Goal: Transaction & Acquisition: Purchase product/service

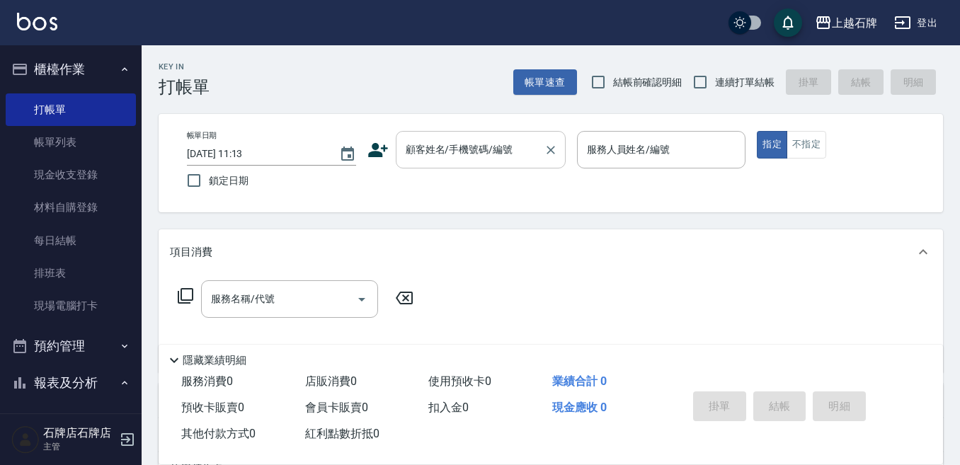
click at [420, 161] on input "顧客姓名/手機號碼/編號" at bounding box center [470, 149] width 136 height 25
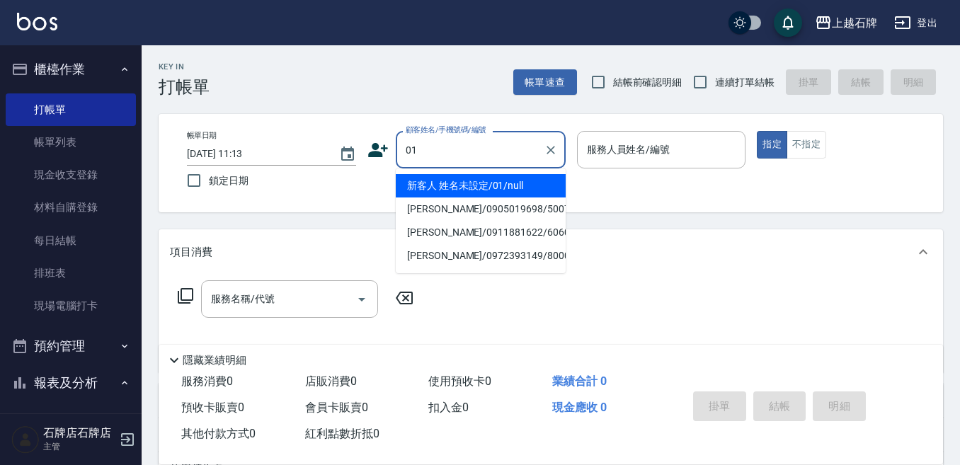
type input "新客人 姓名未設定/01/null"
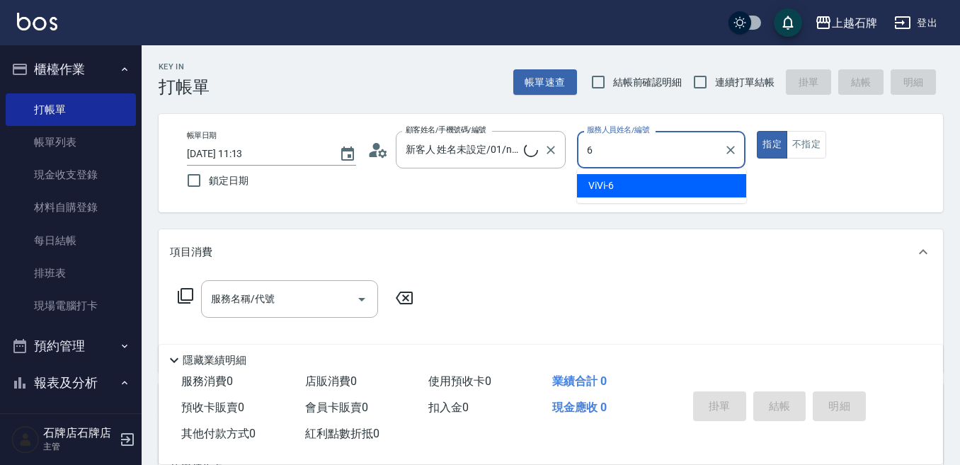
type input "ViVi-6"
type button "true"
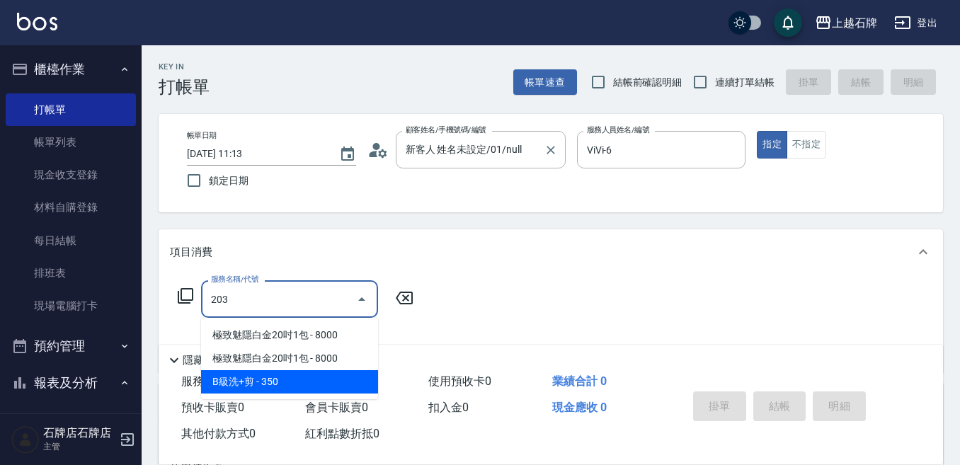
type input "B級洗+剪(203)"
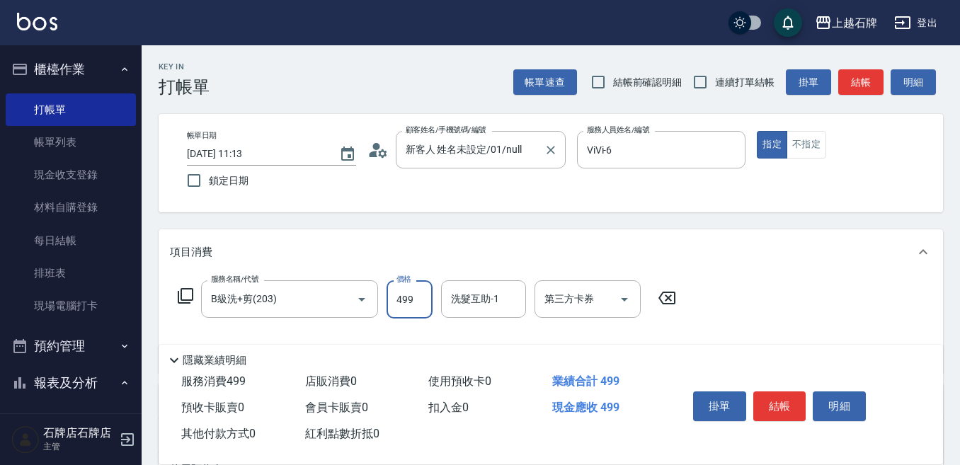
type input "499"
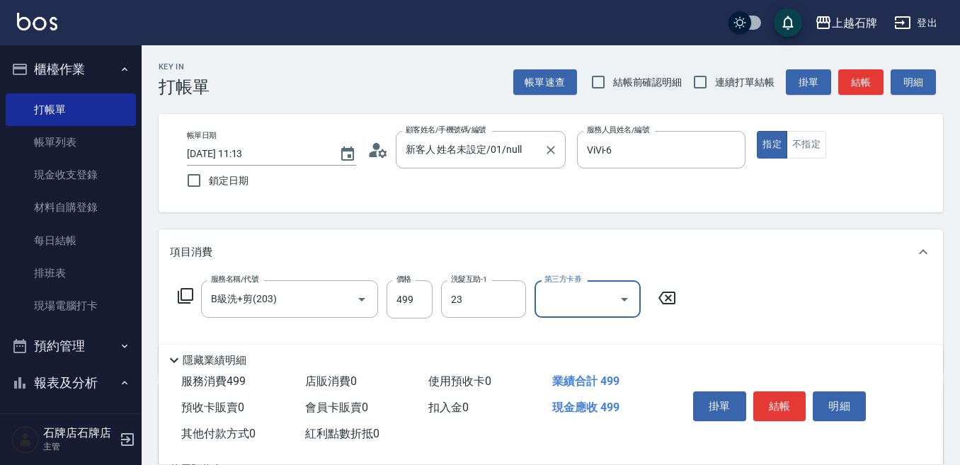
type input "靜美-23"
drag, startPoint x: 820, startPoint y: 152, endPoint x: 898, endPoint y: 108, distance: 89.1
click at [821, 152] on button "不指定" at bounding box center [807, 145] width 40 height 28
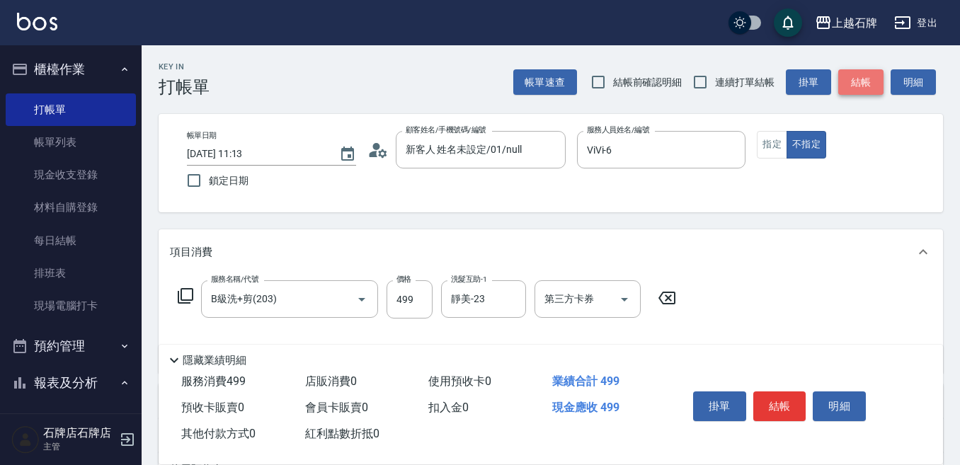
click at [868, 77] on button "結帳" at bounding box center [860, 82] width 45 height 26
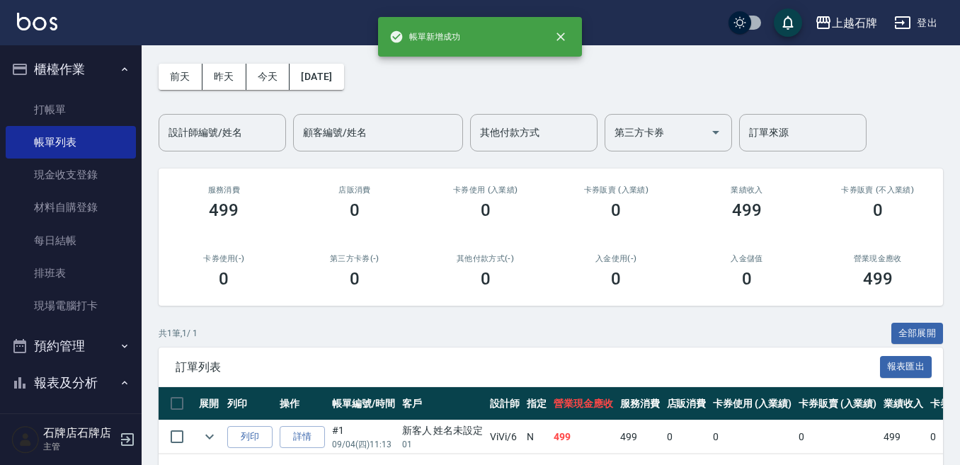
scroll to position [107, 0]
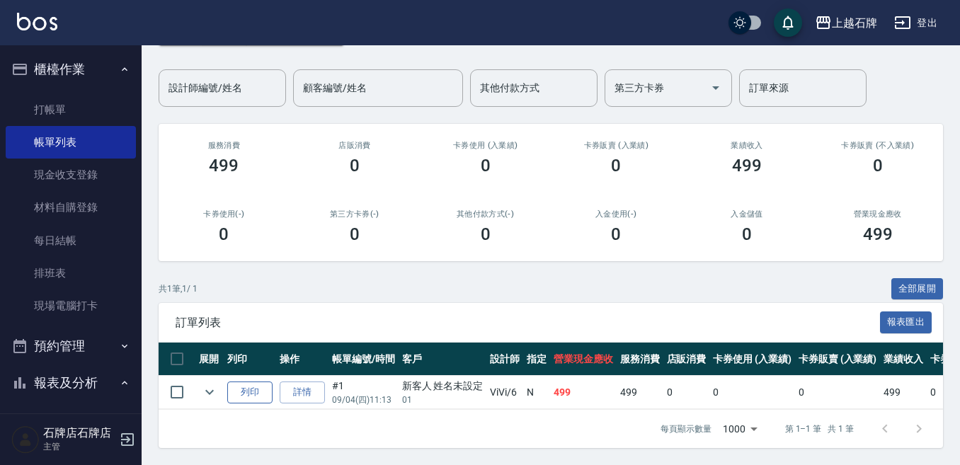
click at [249, 382] on button "列印" at bounding box center [249, 393] width 45 height 22
click at [43, 105] on link "打帳單" at bounding box center [71, 109] width 130 height 33
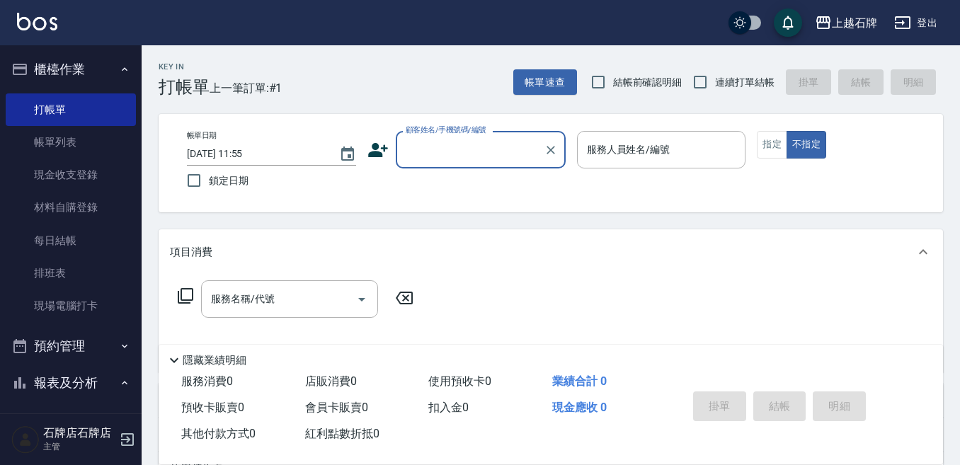
click at [496, 152] on input "顧客姓名/手機號碼/編號" at bounding box center [470, 149] width 136 height 25
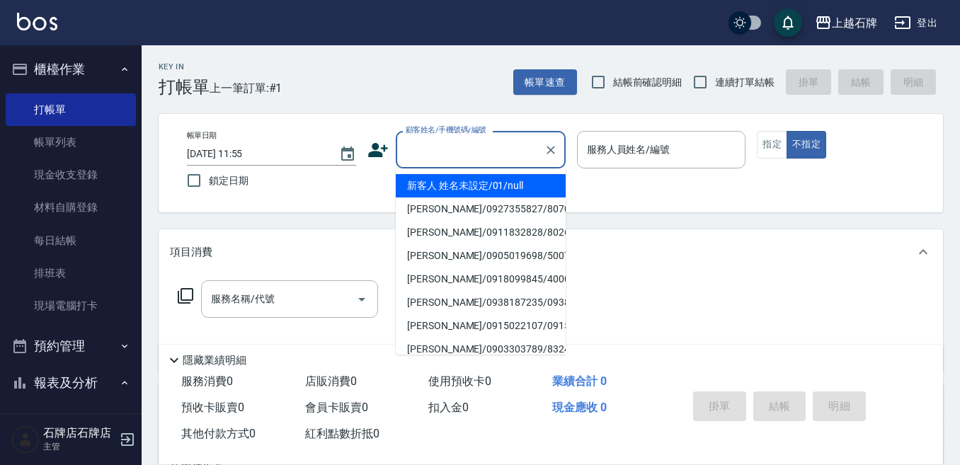
drag, startPoint x: 532, startPoint y: 185, endPoint x: 696, endPoint y: 181, distance: 163.6
click at [533, 183] on li "新客人 姓名未設定/01/null" at bounding box center [481, 185] width 170 height 23
type input "1"
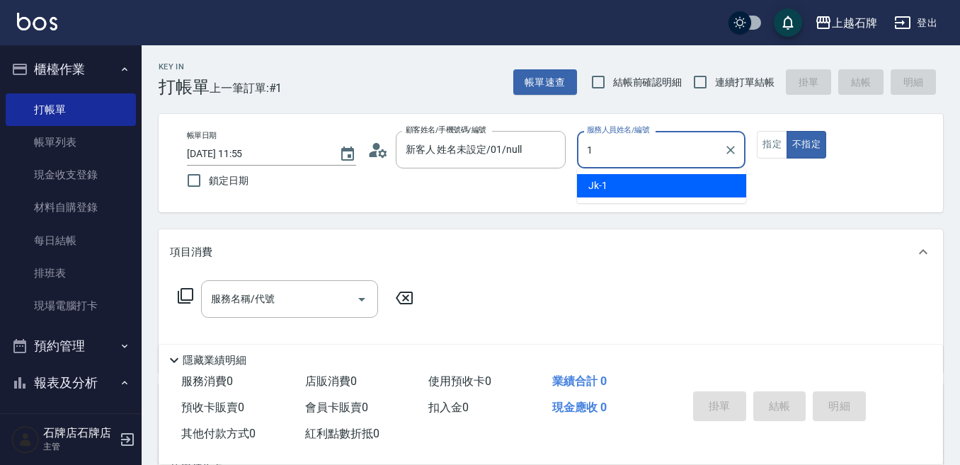
type input "新客人 姓名未設定/01/null"
click at [695, 181] on div "Jk -1" at bounding box center [661, 185] width 169 height 23
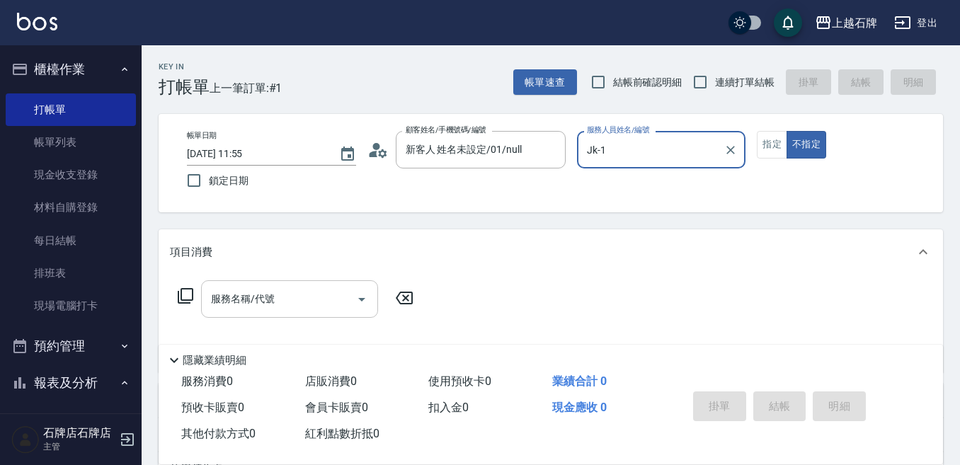
type input "Jk-1"
click at [269, 307] on input "服務名稱/代號" at bounding box center [278, 299] width 143 height 25
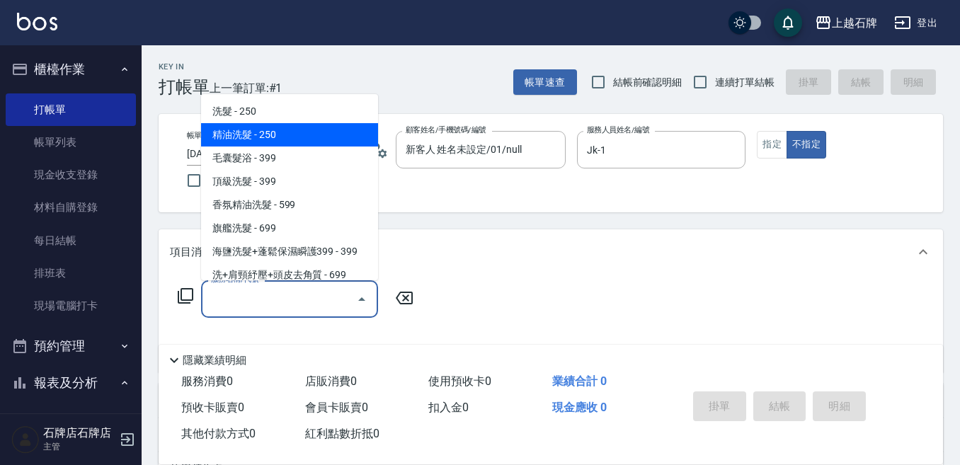
click at [338, 130] on span "精油洗髮 - 250" at bounding box center [289, 134] width 177 height 23
type input "精油洗髮(102)"
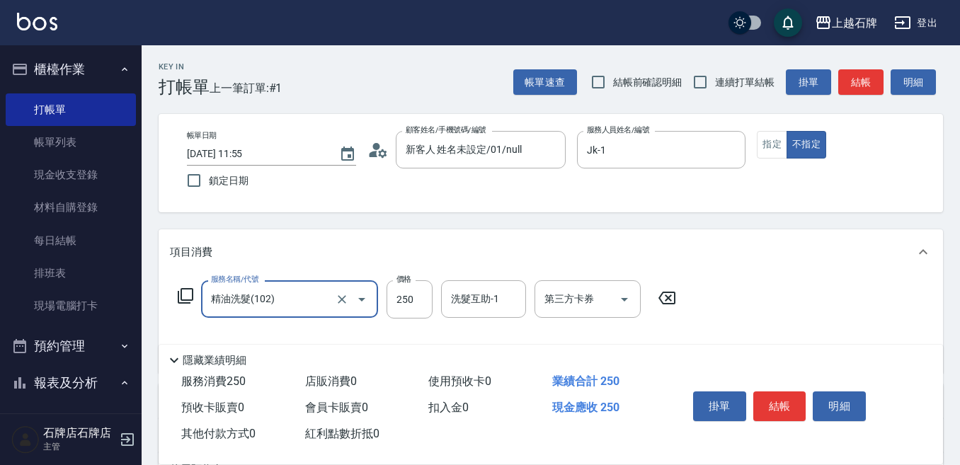
click at [397, 284] on label "價格" at bounding box center [404, 279] width 15 height 11
click at [397, 284] on input "250" at bounding box center [410, 299] width 46 height 38
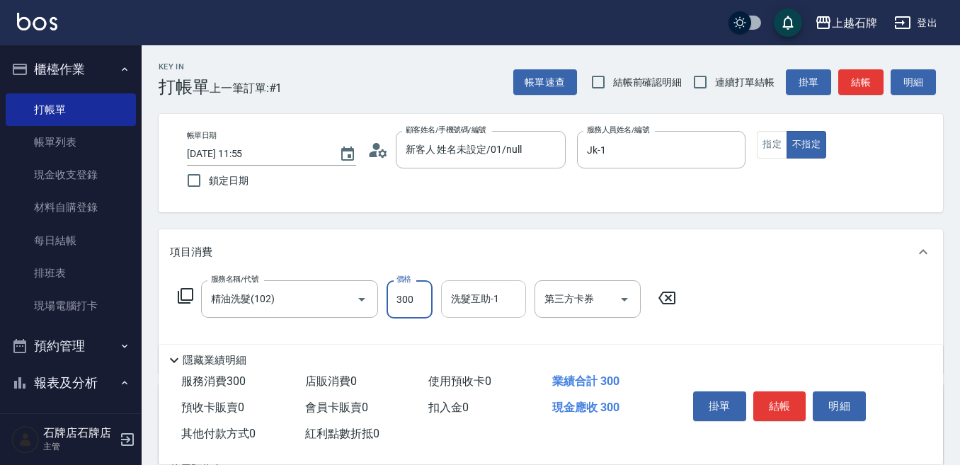
type input "300"
click at [480, 307] on input "洗髮互助-1" at bounding box center [484, 299] width 72 height 25
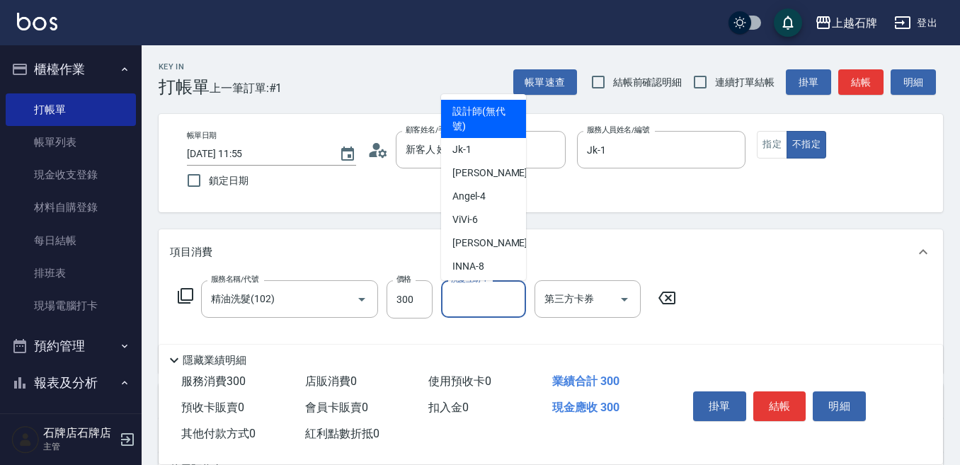
type input "2"
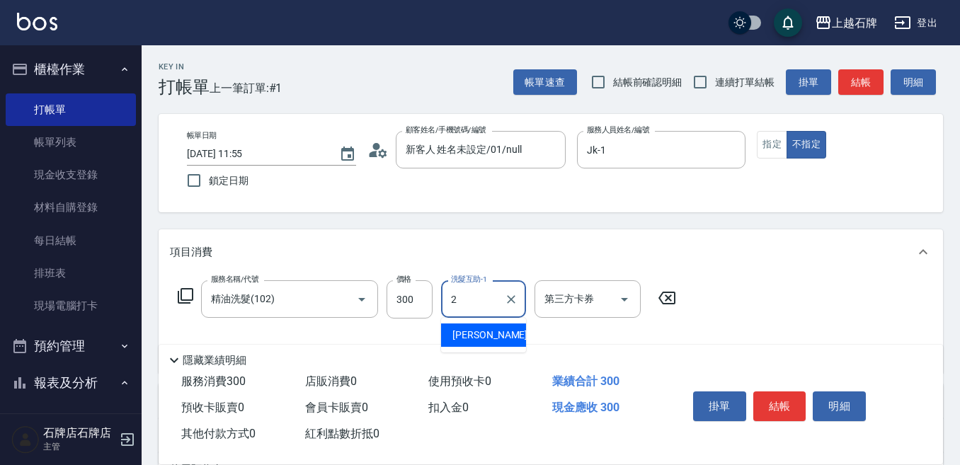
click at [506, 297] on icon "Clear" at bounding box center [511, 299] width 14 height 14
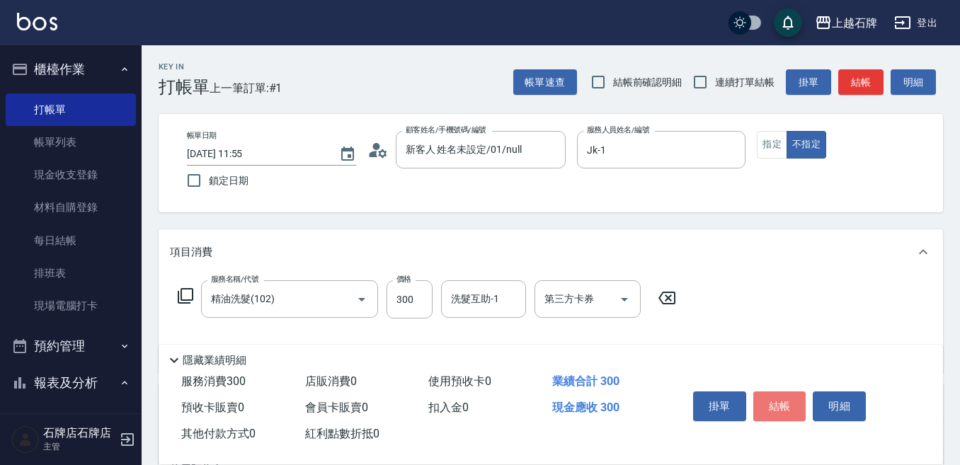
click at [795, 404] on button "結帳" at bounding box center [779, 407] width 53 height 30
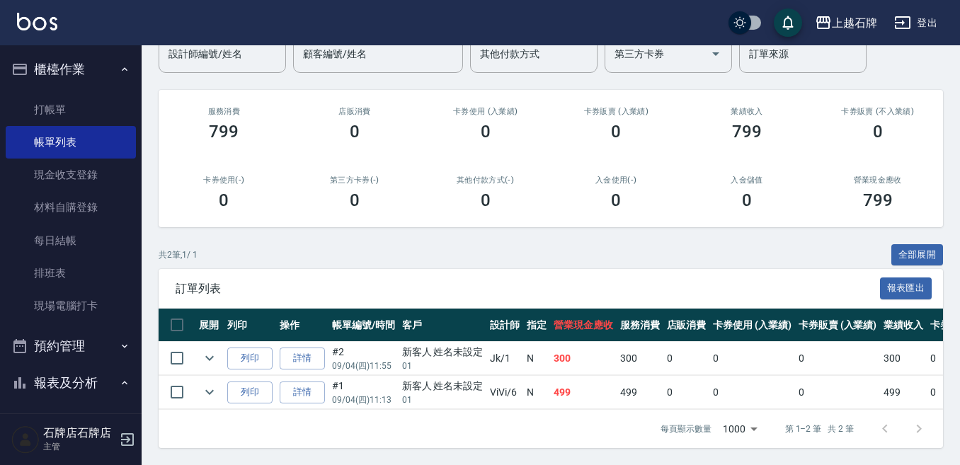
scroll to position [141, 0]
click at [259, 351] on button "列印" at bounding box center [249, 359] width 45 height 22
click at [72, 117] on link "打帳單" at bounding box center [71, 109] width 130 height 33
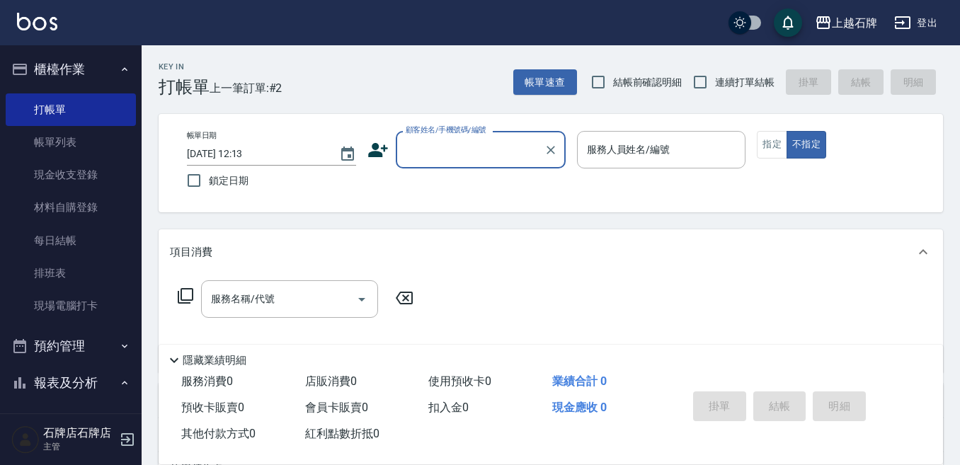
click at [496, 147] on input "顧客姓名/手機號碼/編號" at bounding box center [470, 149] width 136 height 25
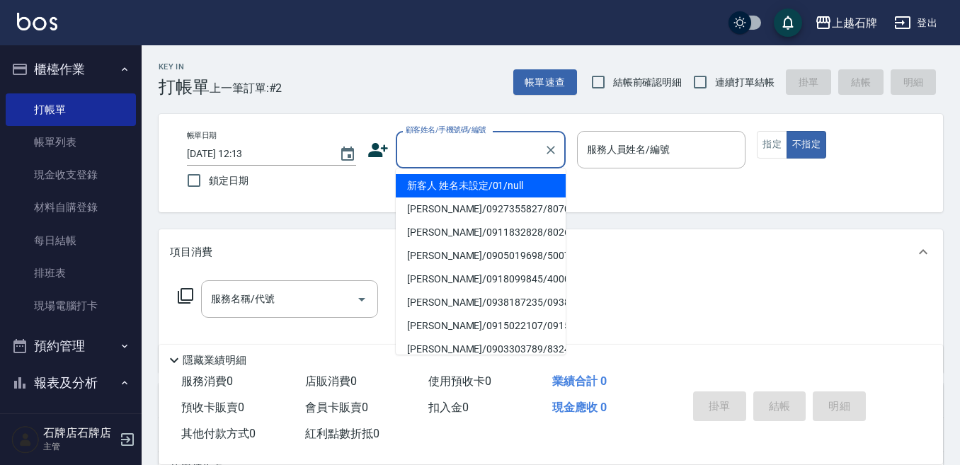
drag, startPoint x: 547, startPoint y: 190, endPoint x: 613, endPoint y: 188, distance: 65.2
click at [555, 187] on li "新客人 姓名未設定/01/null" at bounding box center [481, 185] width 170 height 23
type input "1"
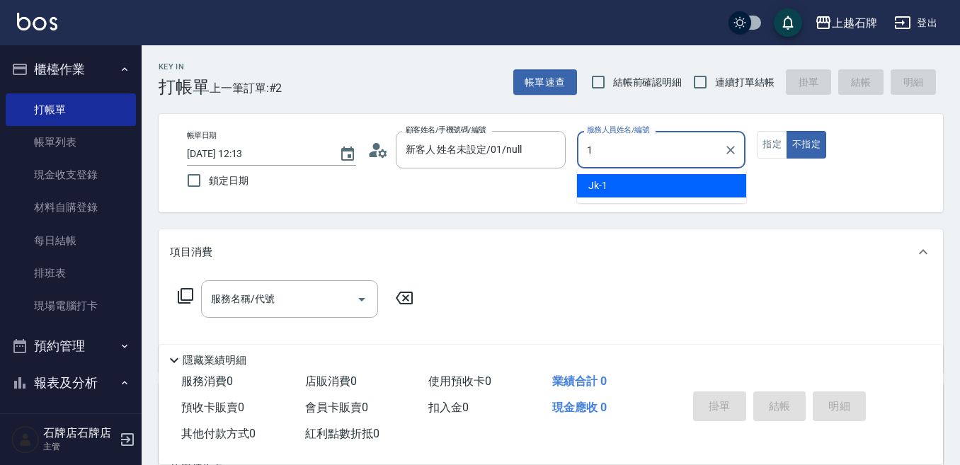
type input "新客人 姓名未設定/01/null"
click at [685, 185] on div "Jk -1" at bounding box center [661, 185] width 169 height 23
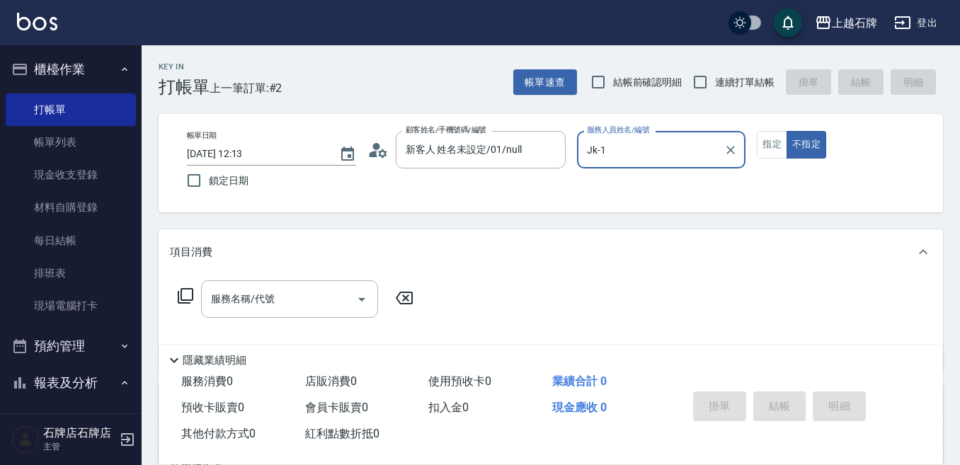
type input "Jk-1"
click at [756, 140] on div "帳單日期 [DATE] 12:13 鎖定日期 顧客姓名/手機號碼/編號 新客人 姓名未設定/01/null 顧客姓名/手機號碼/編號 服務人員姓名/編號 Jk…" at bounding box center [551, 163] width 751 height 64
drag, startPoint x: 761, startPoint y: 140, endPoint x: 774, endPoint y: 149, distance: 15.3
click at [762, 140] on button "指定" at bounding box center [772, 145] width 30 height 28
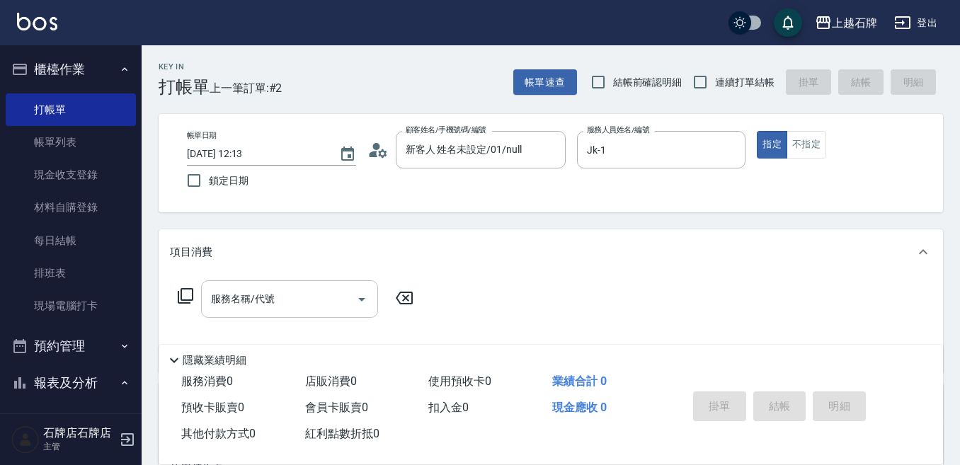
click at [230, 287] on input "服務名稱/代號" at bounding box center [278, 299] width 143 height 25
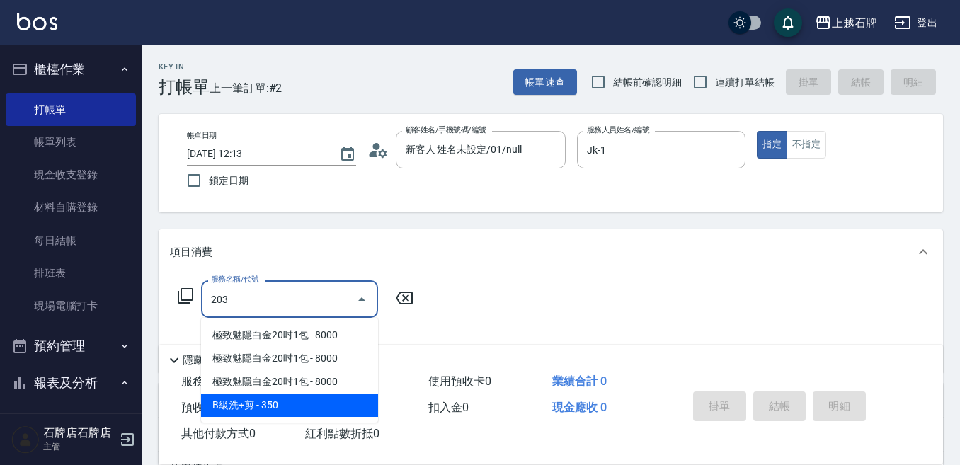
click at [301, 411] on span "B級洗+剪 - 350" at bounding box center [289, 405] width 177 height 23
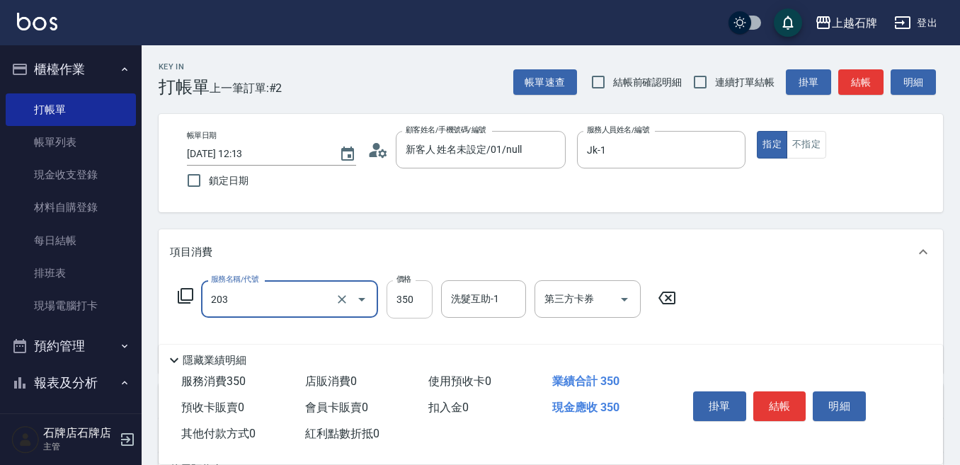
click at [428, 296] on input "350" at bounding box center [410, 299] width 46 height 38
type input "B級洗+剪(203)"
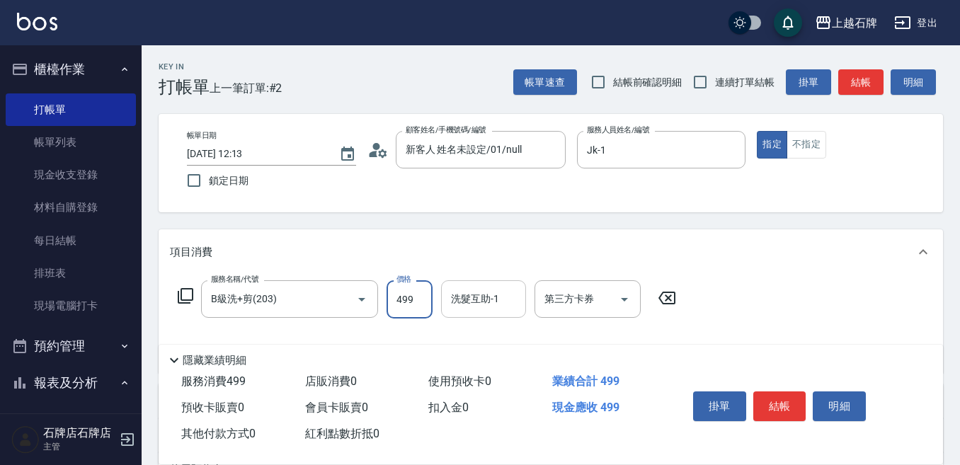
type input "499"
click at [484, 290] on input "洗髮互助-1" at bounding box center [484, 299] width 72 height 25
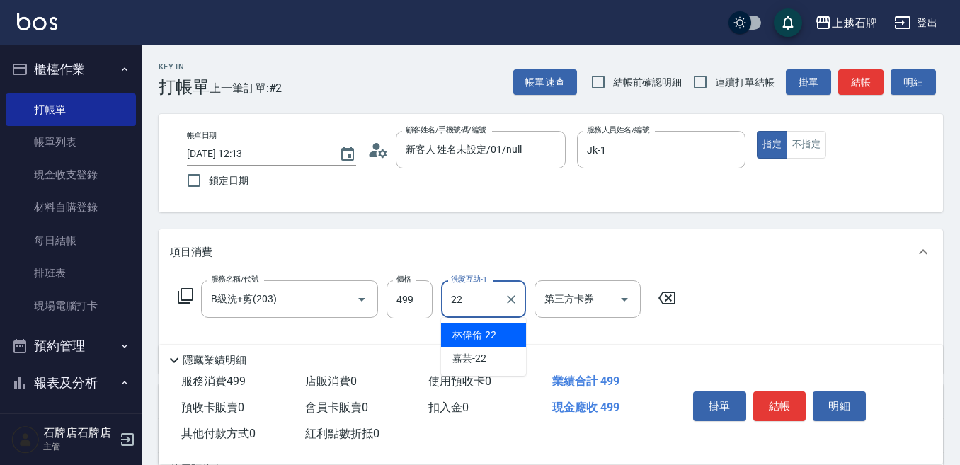
click at [495, 353] on div "嘉芸 -22" at bounding box center [483, 358] width 85 height 23
type input "嘉芸-22"
click at [793, 396] on button "結帳" at bounding box center [779, 407] width 53 height 30
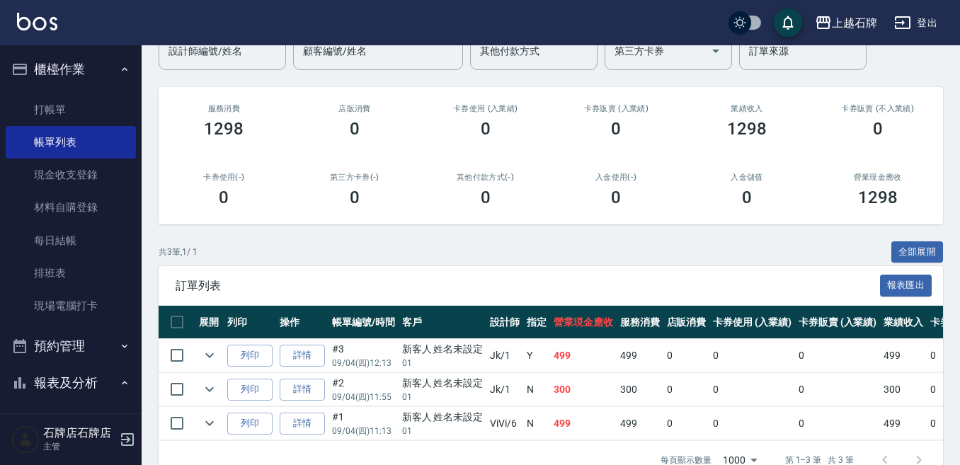
scroll to position [175, 0]
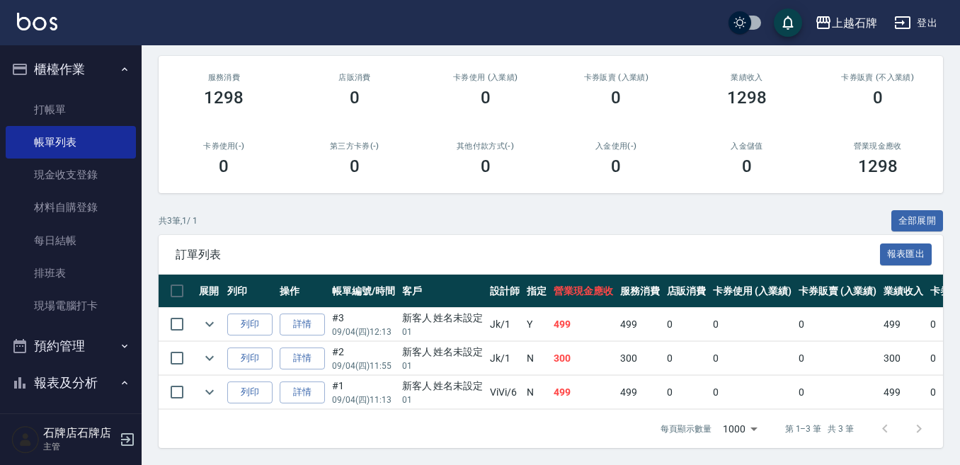
click at [249, 342] on td "列印" at bounding box center [250, 358] width 52 height 33
click at [251, 315] on button "列印" at bounding box center [249, 325] width 45 height 22
click at [53, 103] on link "打帳單" at bounding box center [71, 109] width 130 height 33
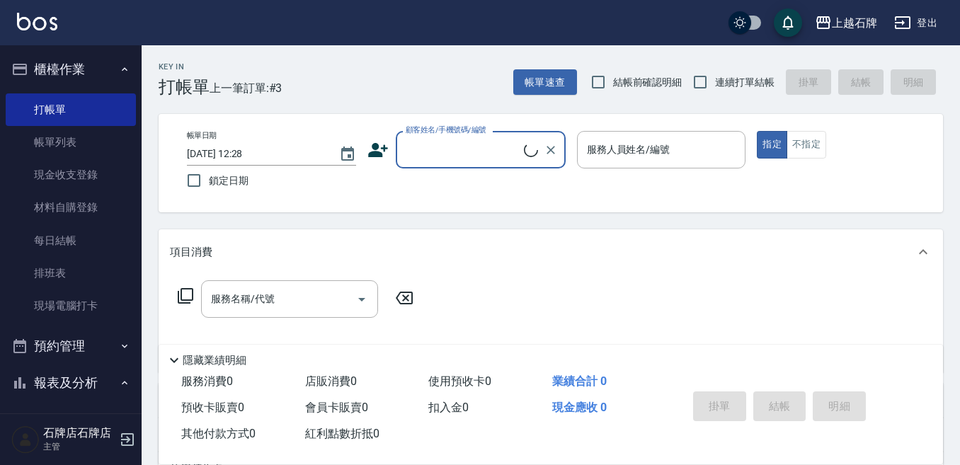
drag, startPoint x: 458, startPoint y: 153, endPoint x: 464, endPoint y: 147, distance: 8.5
click at [461, 150] on input "顧客姓名/手機號碼/編號" at bounding box center [463, 149] width 122 height 25
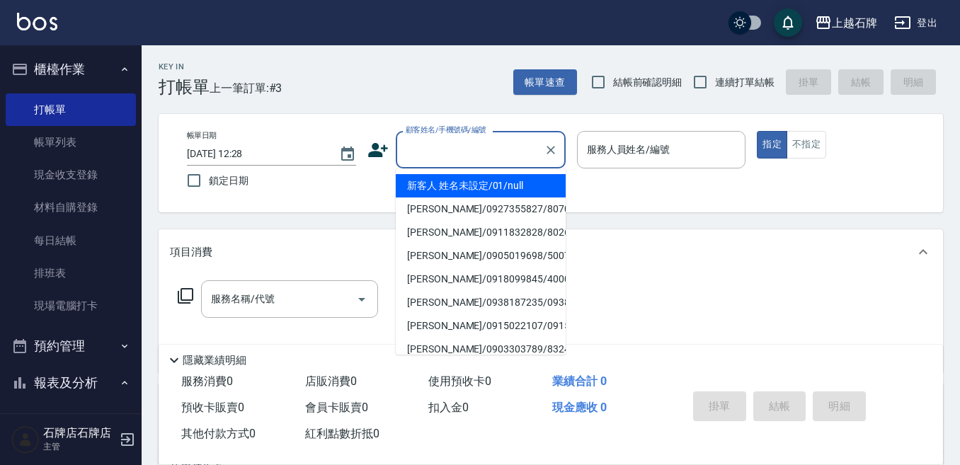
click at [540, 181] on li "新客人 姓名未設定/01/null" at bounding box center [481, 185] width 170 height 23
type input "1"
type input "新客人 姓名未設定/01/null"
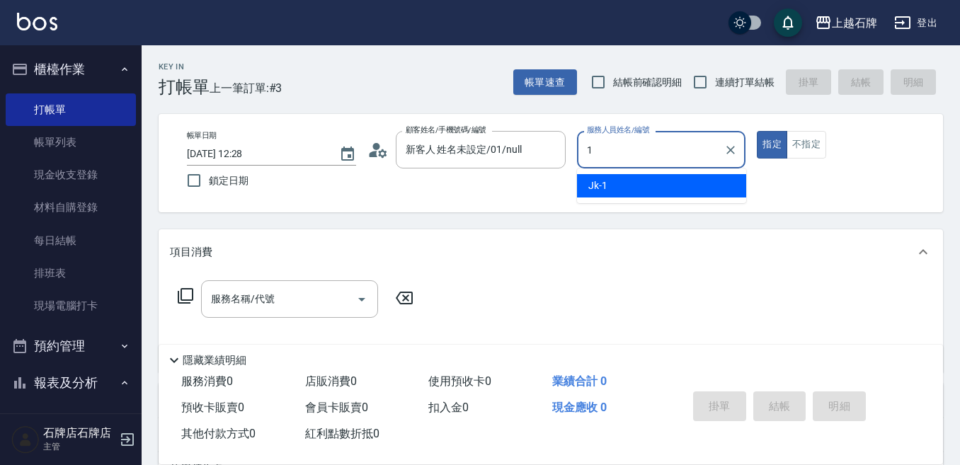
click at [629, 175] on div "Jk -1" at bounding box center [661, 185] width 169 height 23
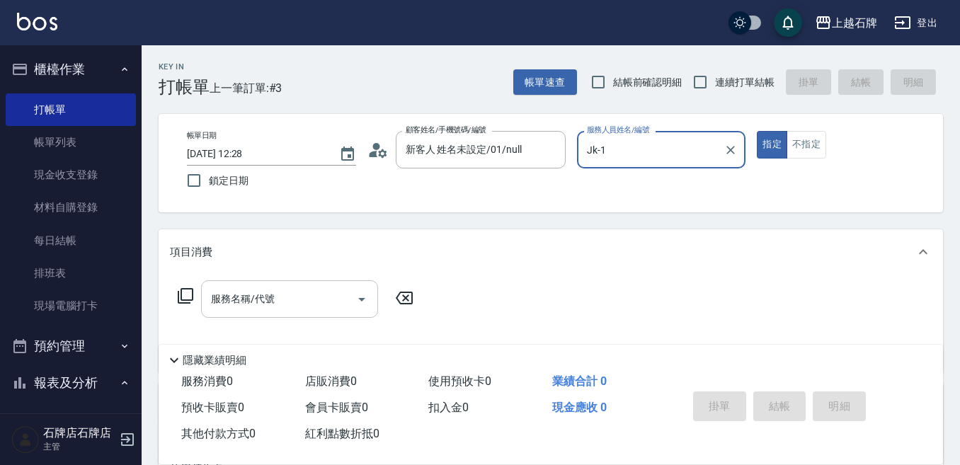
type input "Jk-1"
click at [302, 309] on input "服務名稱/代號" at bounding box center [278, 299] width 143 height 25
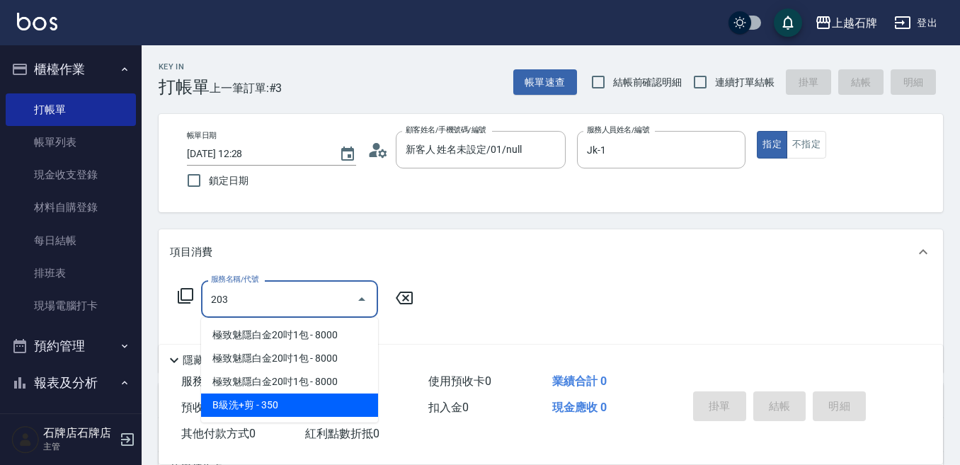
drag, startPoint x: 283, startPoint y: 396, endPoint x: 404, endPoint y: 382, distance: 121.9
click at [283, 397] on span "B級洗+剪 - 350" at bounding box center [289, 405] width 177 height 23
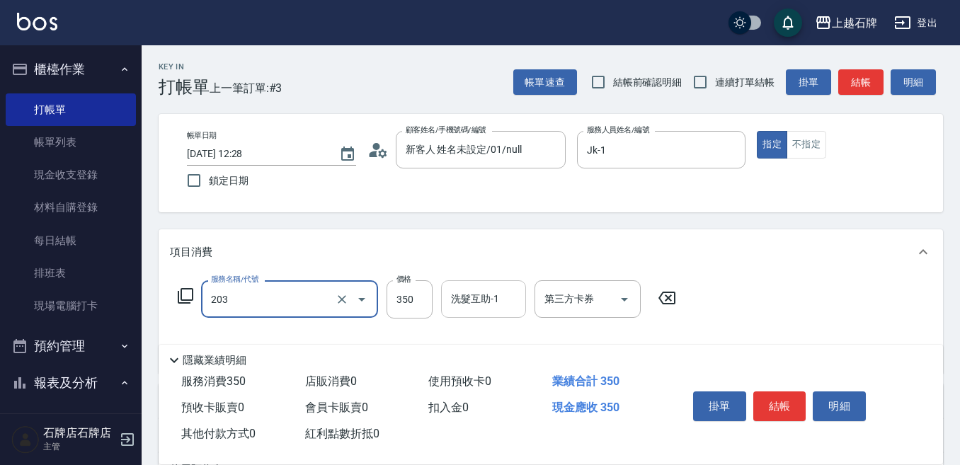
type input "B級洗+剪(203)"
drag, startPoint x: 426, startPoint y: 302, endPoint x: 443, endPoint y: 297, distance: 17.2
click at [426, 302] on input "350" at bounding box center [410, 299] width 46 height 38
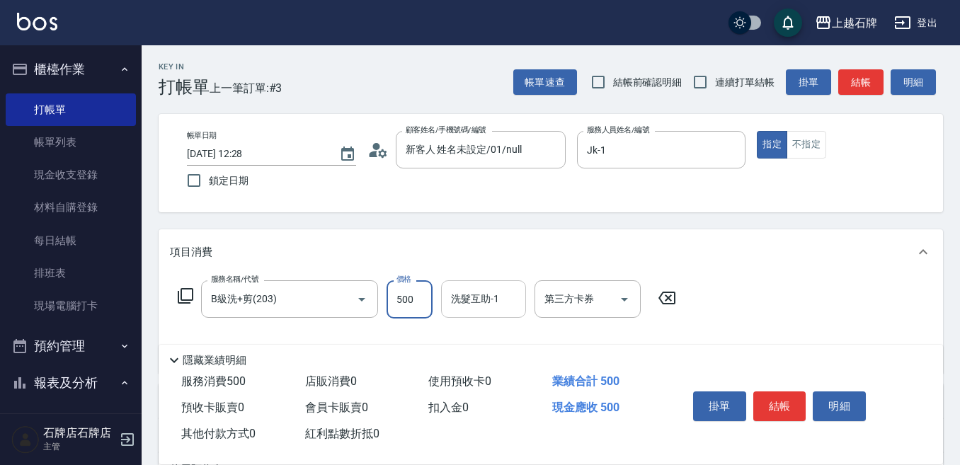
type input "500"
click at [511, 301] on input "洗髮互助-1" at bounding box center [484, 299] width 72 height 25
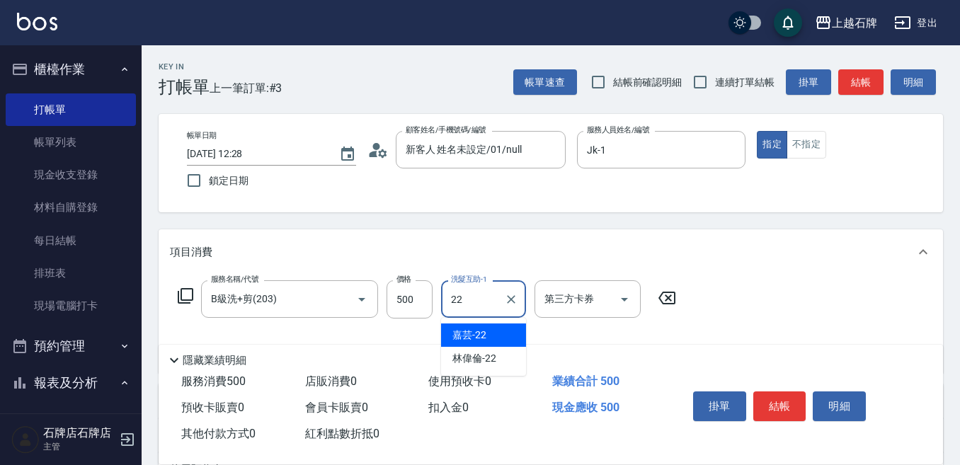
click at [507, 335] on div "嘉芸 -22" at bounding box center [483, 335] width 85 height 23
type input "嘉芸-22"
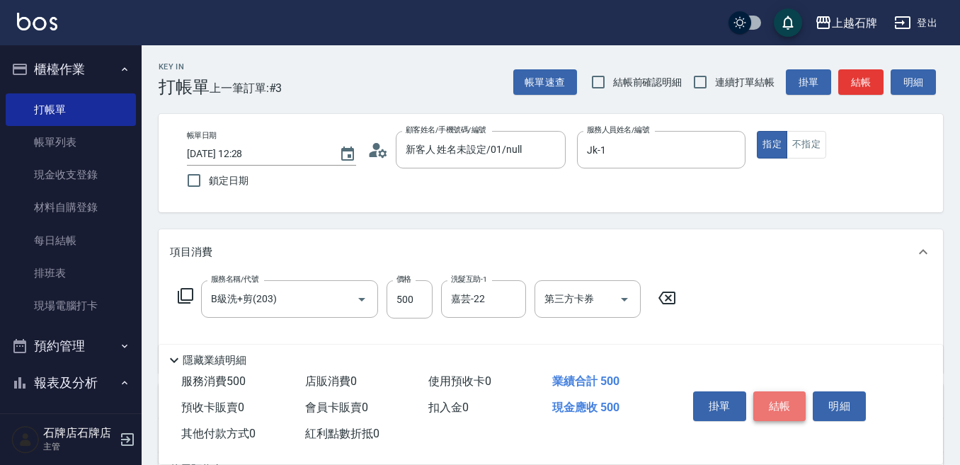
click at [785, 394] on button "結帳" at bounding box center [779, 407] width 53 height 30
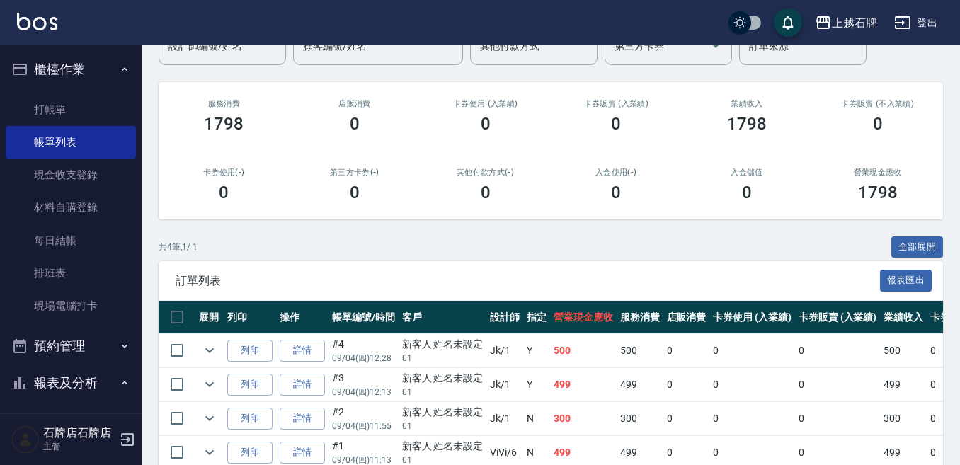
scroll to position [209, 0]
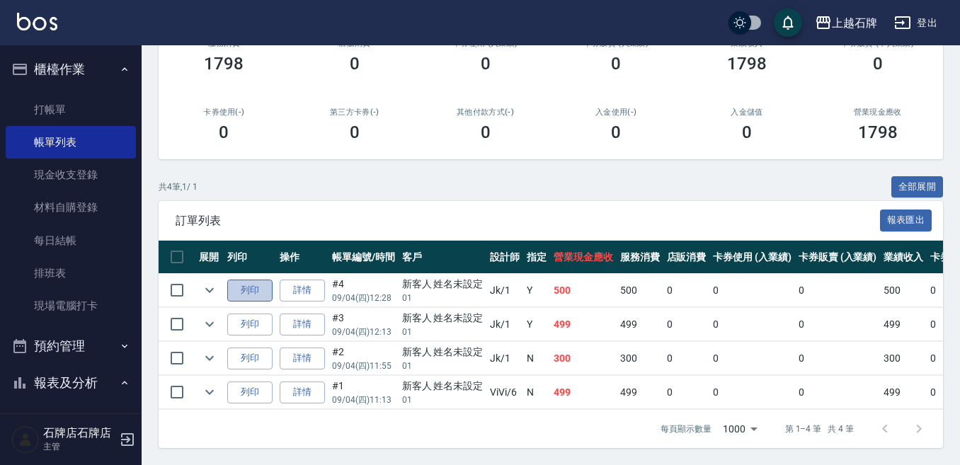
click at [253, 282] on button "列印" at bounding box center [249, 291] width 45 height 22
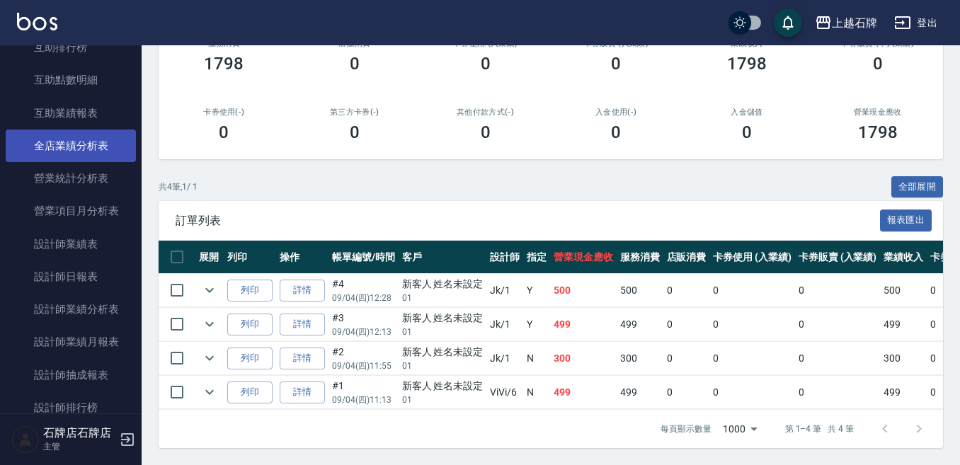
scroll to position [637, 0]
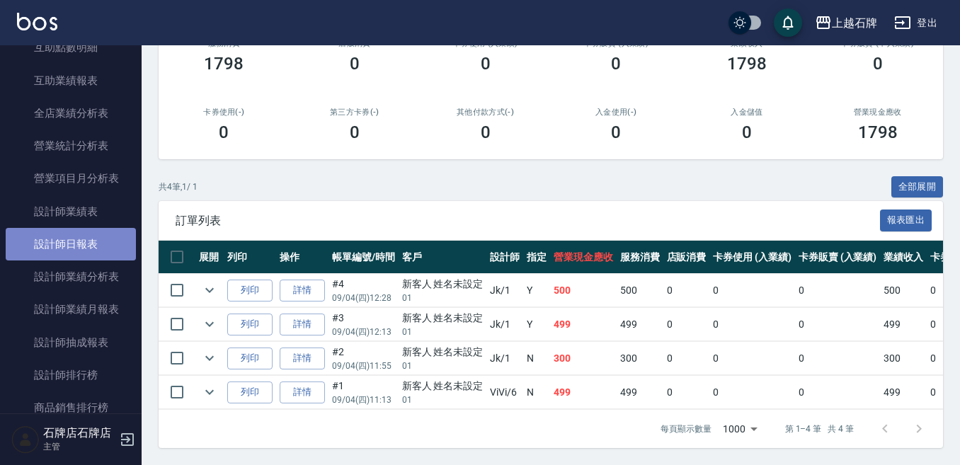
click at [83, 241] on link "設計師日報表" at bounding box center [71, 244] width 130 height 33
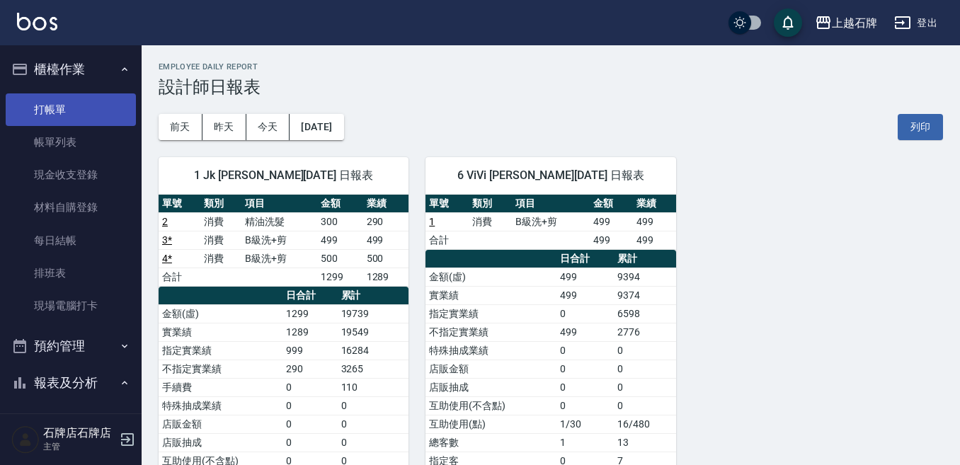
click at [58, 96] on link "打帳單" at bounding box center [71, 109] width 130 height 33
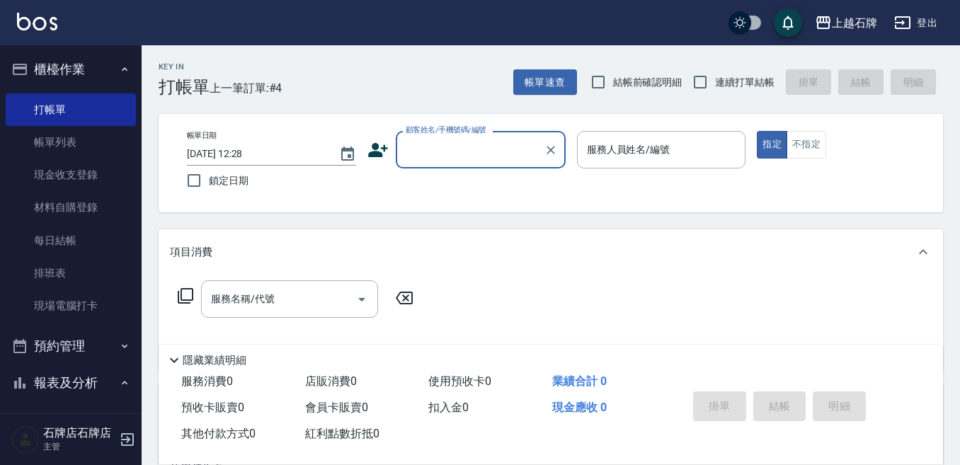
drag, startPoint x: 448, startPoint y: 96, endPoint x: 368, endPoint y: 60, distance: 88.1
click at [447, 96] on div "Key In 打帳單 上一筆訂單:#4 帳單速查 結帳前確認明細 連續打單結帳 掛單 結帳 明細" at bounding box center [543, 71] width 802 height 52
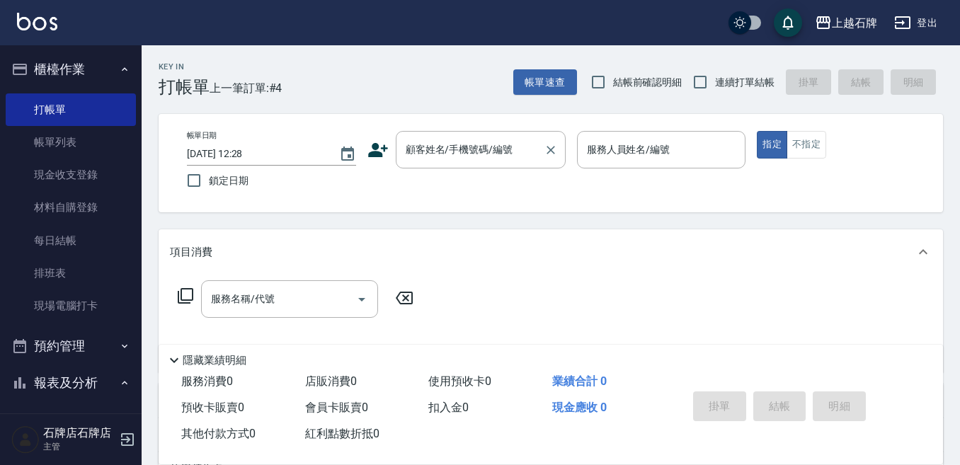
click at [442, 144] on div "顧客姓名/手機號碼/編號 顧客姓名/手機號碼/編號" at bounding box center [481, 150] width 170 height 38
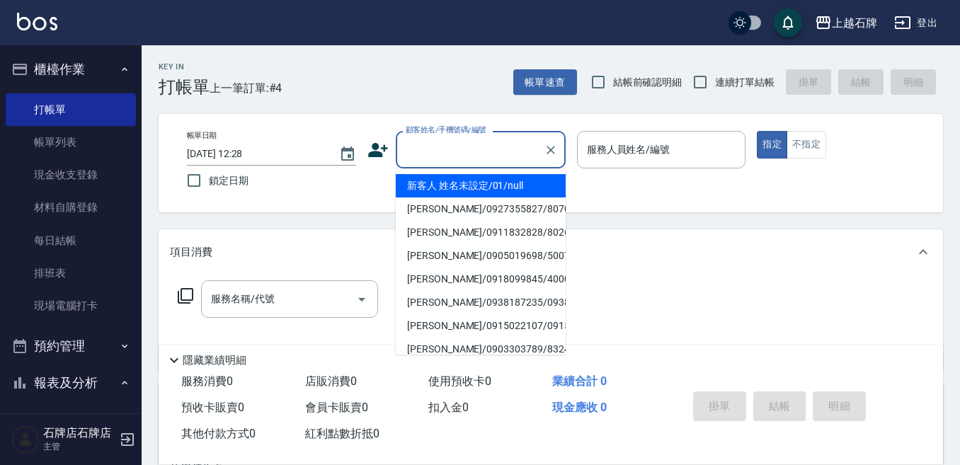
click at [522, 188] on li "新客人 姓名未設定/01/null" at bounding box center [481, 185] width 170 height 23
type input "1"
type input "新客人 姓名未設定/01/null"
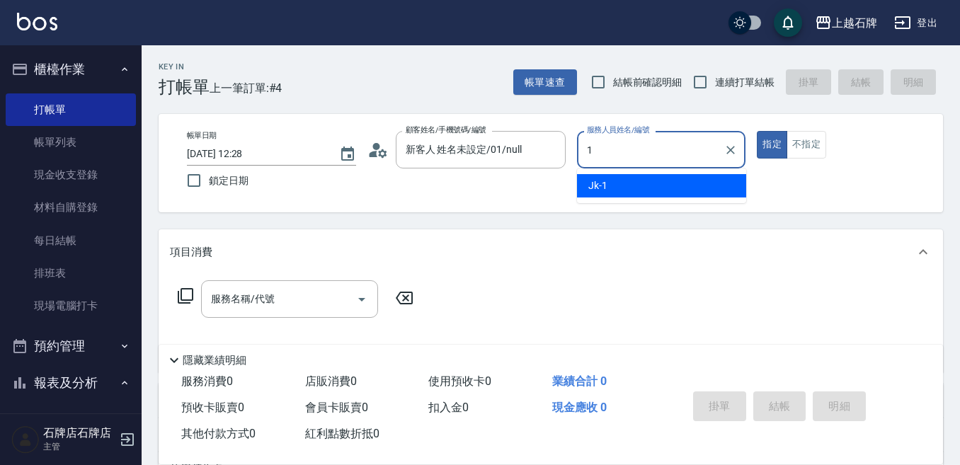
click at [618, 178] on div "Jk -1" at bounding box center [661, 185] width 169 height 23
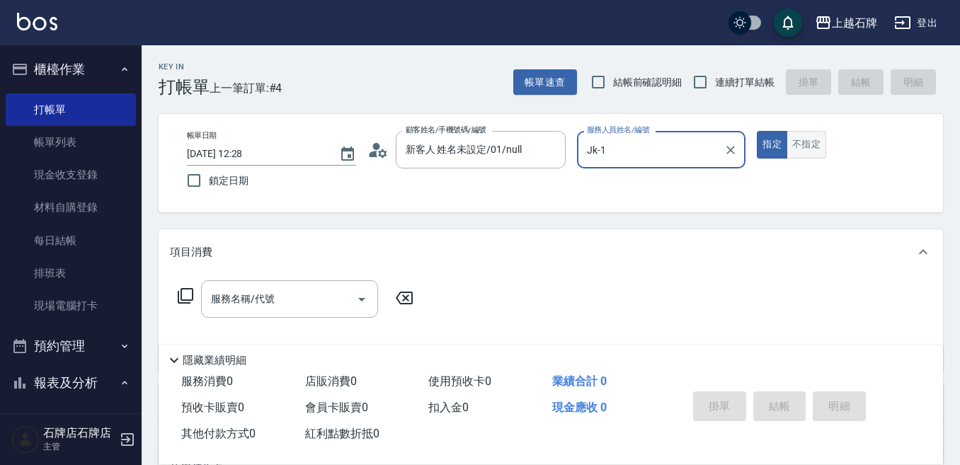
type input "Jk-1"
click at [806, 147] on button "不指定" at bounding box center [807, 145] width 40 height 28
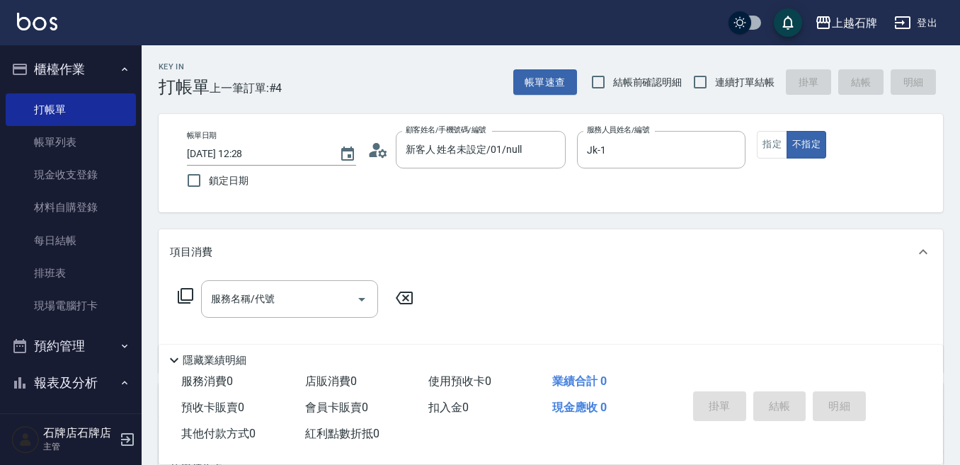
click at [317, 288] on input "服務名稱/代號" at bounding box center [278, 299] width 143 height 25
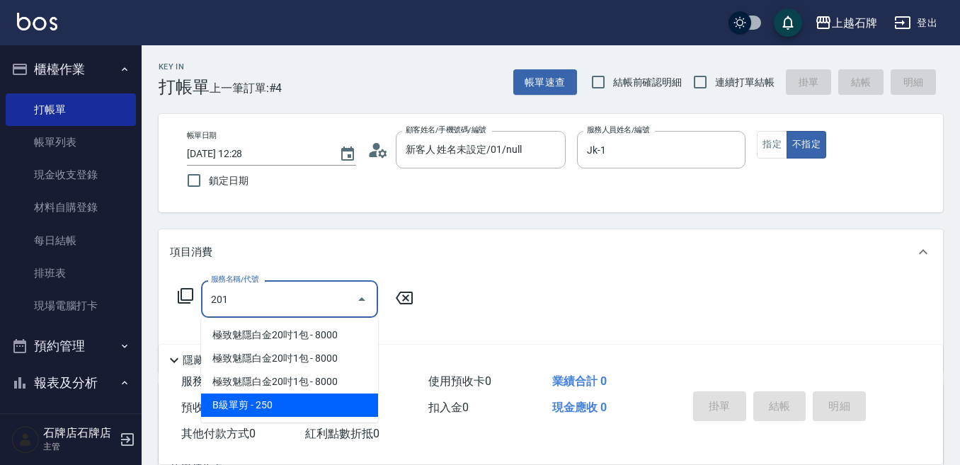
click at [278, 394] on span "B級單剪 - 250" at bounding box center [289, 405] width 177 height 23
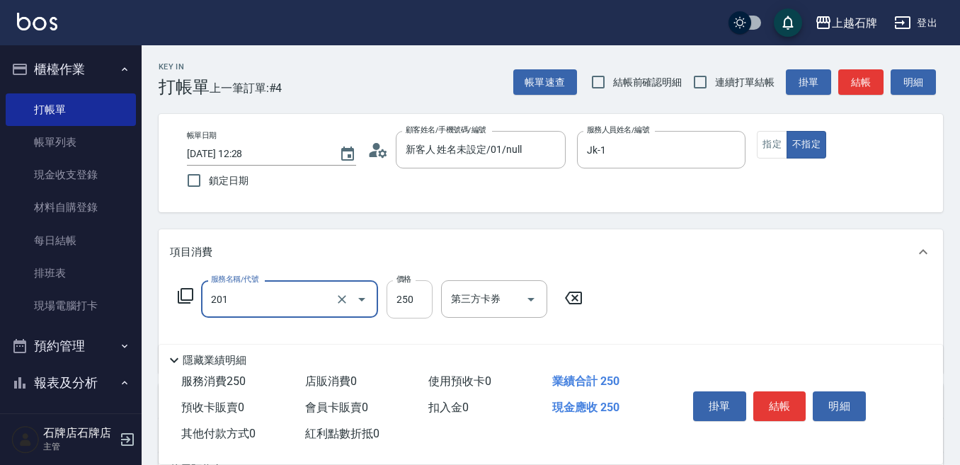
type input "B級單剪(201)"
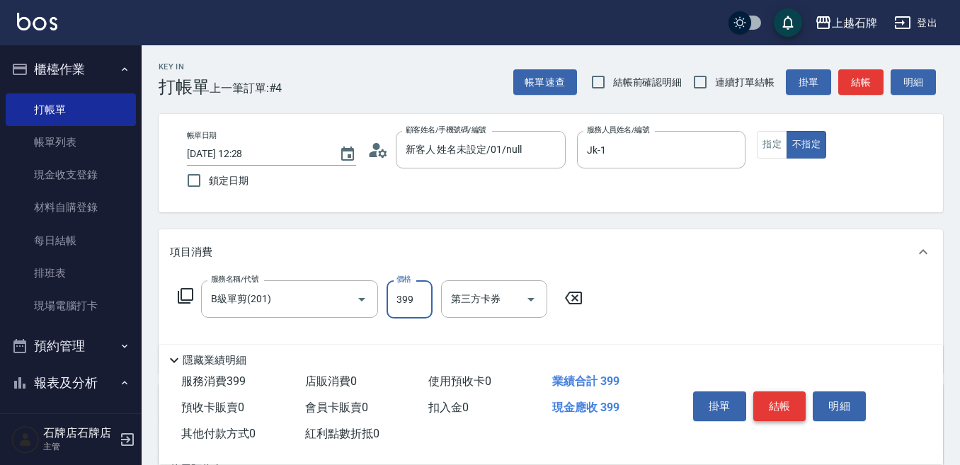
type input "399"
drag, startPoint x: 763, startPoint y: 405, endPoint x: 772, endPoint y: 398, distance: 11.6
click at [764, 404] on button "結帳" at bounding box center [779, 407] width 53 height 30
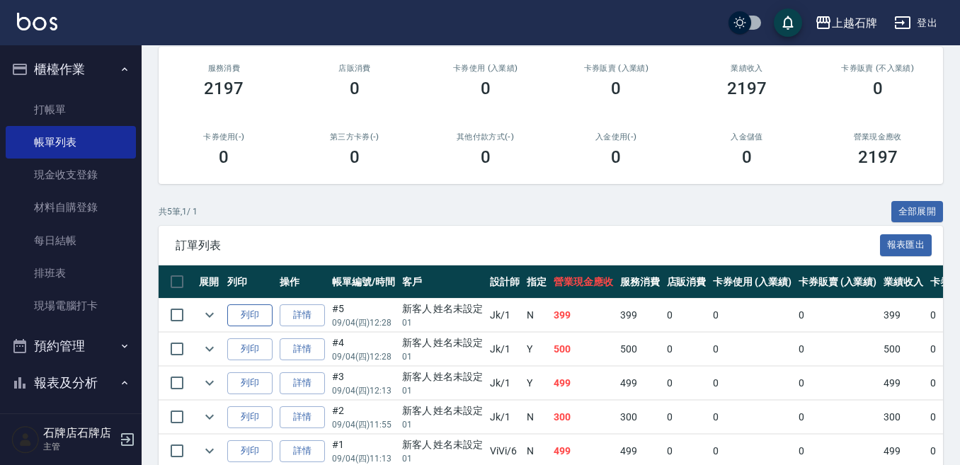
scroll to position [176, 0]
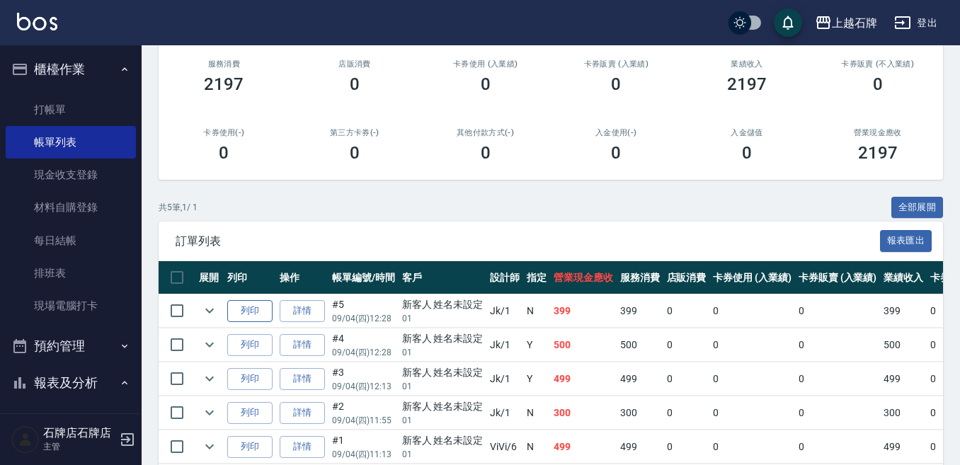
click at [251, 307] on button "列印" at bounding box center [249, 311] width 45 height 22
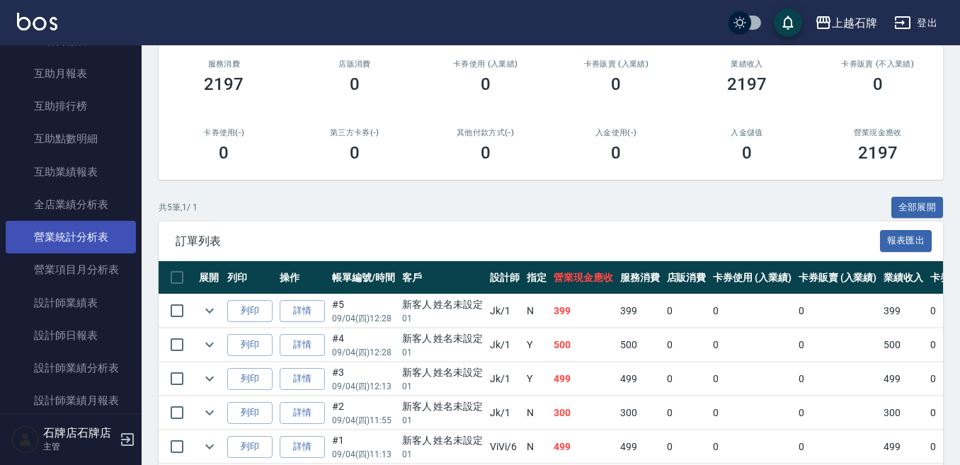
scroll to position [637, 0]
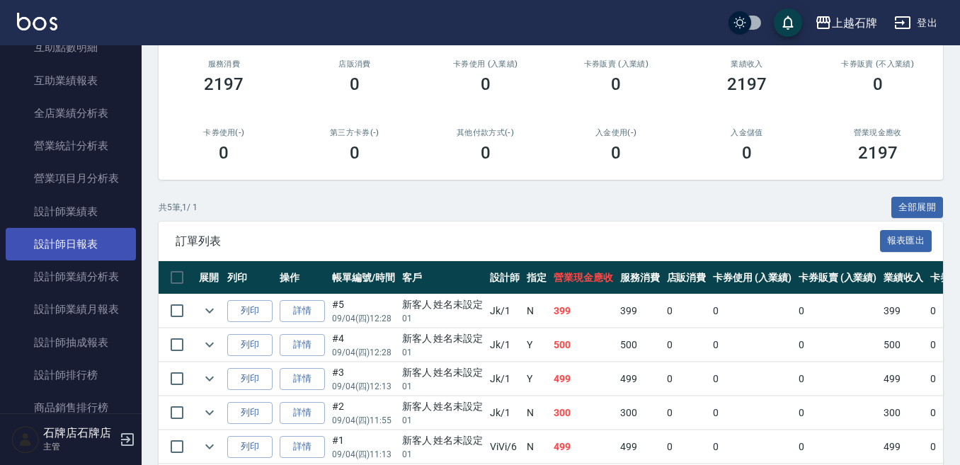
click at [101, 257] on link "設計師日報表" at bounding box center [71, 244] width 130 height 33
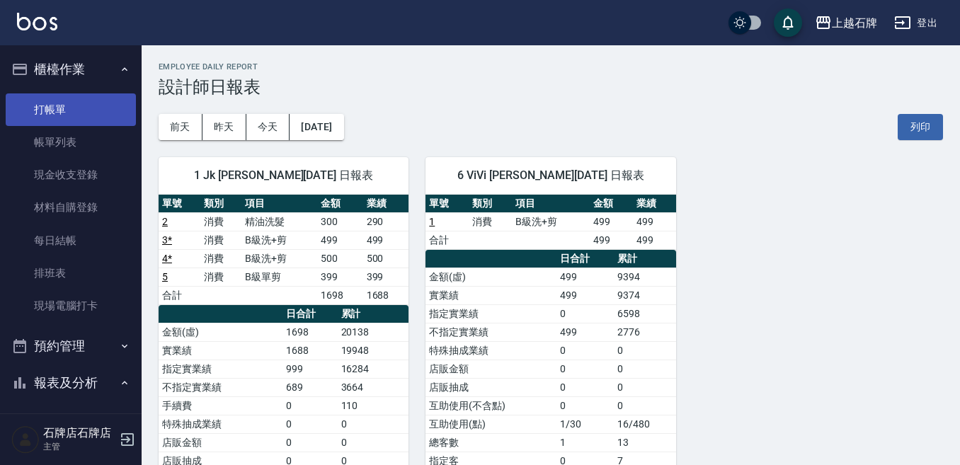
click at [84, 106] on link "打帳單" at bounding box center [71, 109] width 130 height 33
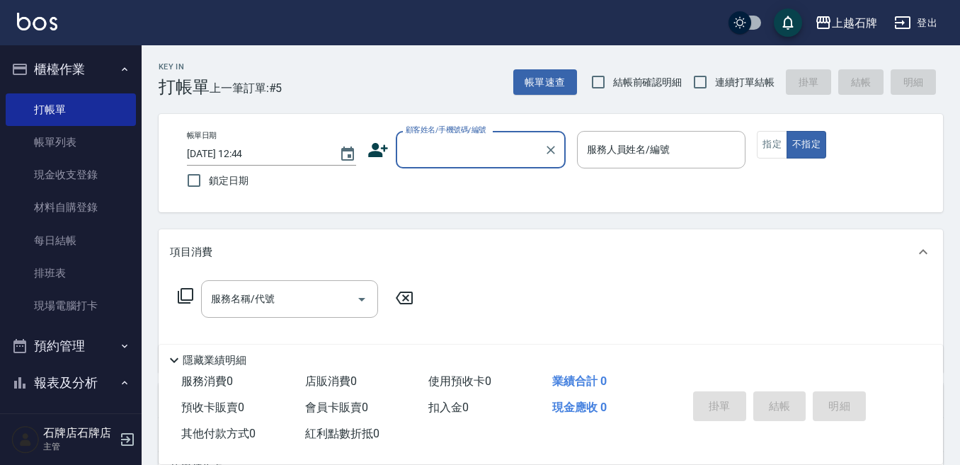
click at [469, 90] on div "Key In 打帳單 上一筆訂單:#5 帳單速查 結帳前確認明細 連續打單結帳 掛單 結帳 明細" at bounding box center [543, 71] width 802 height 52
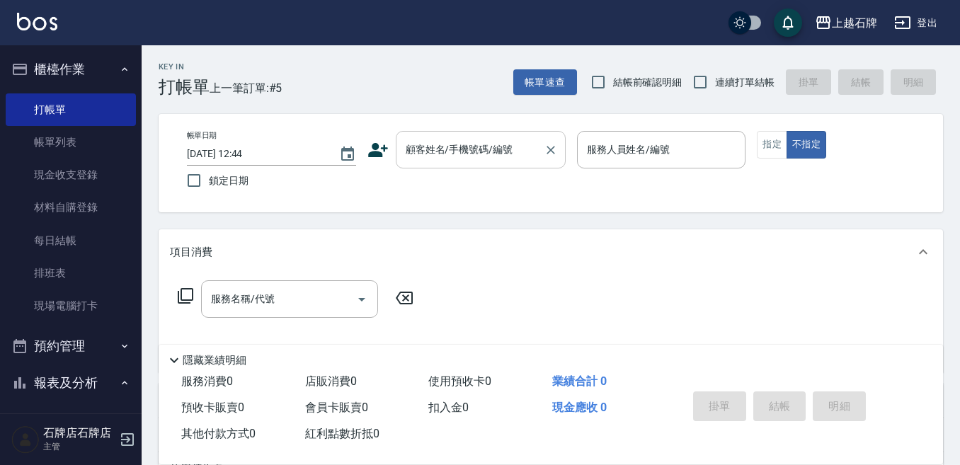
click at [439, 158] on input "顧客姓名/手機號碼/編號" at bounding box center [470, 149] width 136 height 25
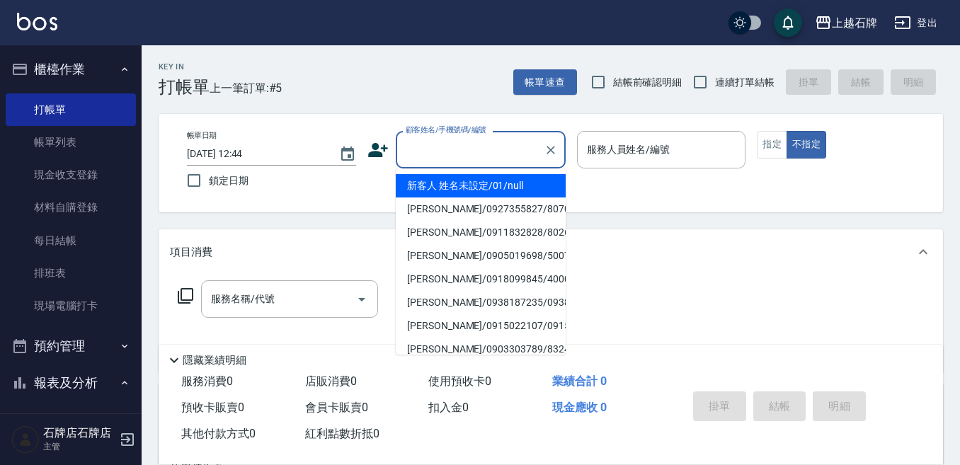
click at [469, 191] on li "新客人 姓名未設定/01/null" at bounding box center [481, 185] width 170 height 23
type input "新客人 姓名未設定/01/null"
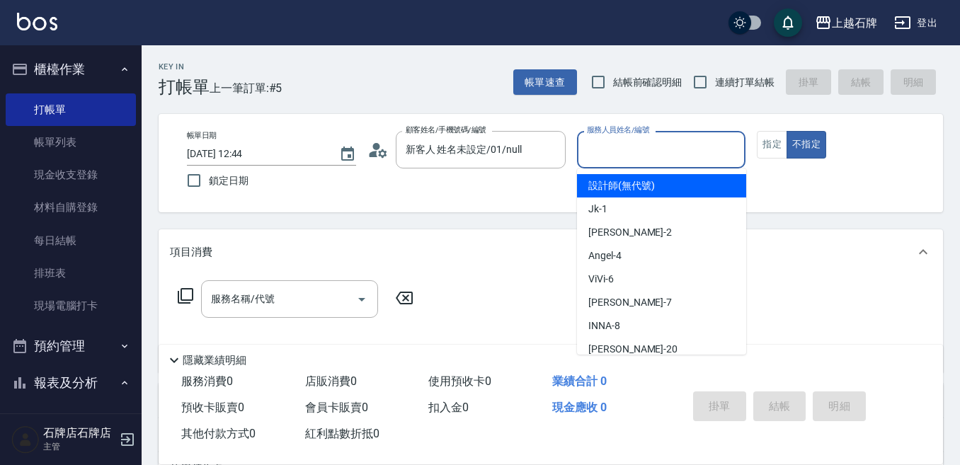
drag, startPoint x: 656, startPoint y: 159, endPoint x: 664, endPoint y: 235, distance: 76.9
click at [658, 162] on input "服務人員姓名/編號" at bounding box center [661, 149] width 156 height 25
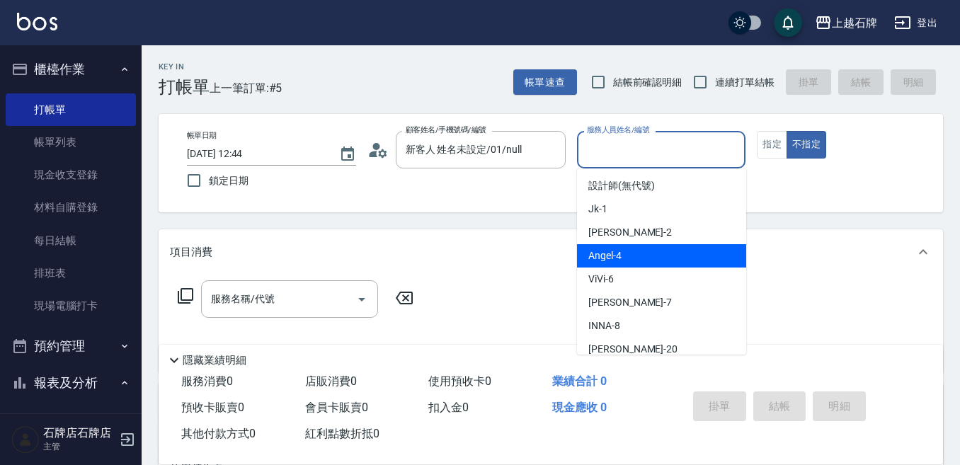
drag, startPoint x: 657, startPoint y: 253, endPoint x: 324, endPoint y: 275, distance: 334.3
click at [658, 253] on div "[PERSON_NAME] -4" at bounding box center [661, 255] width 169 height 23
type input "[PERSON_NAME]-4"
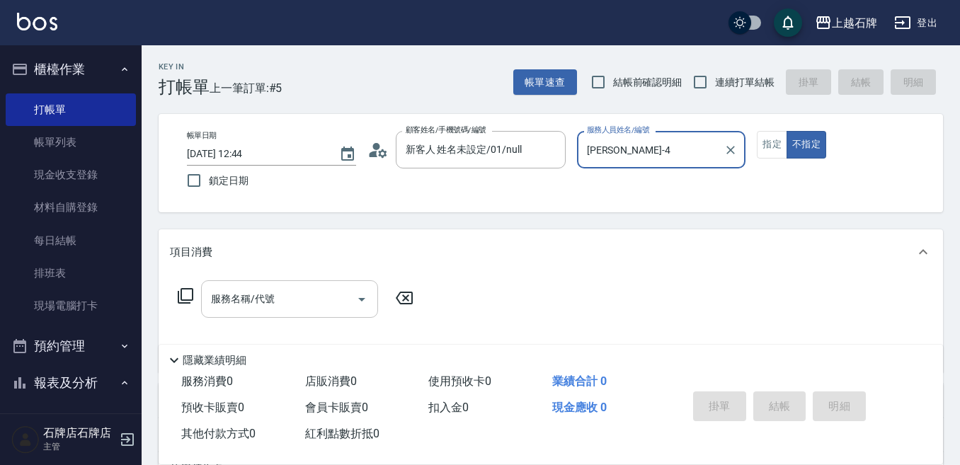
click at [308, 300] on input "服務名稱/代號" at bounding box center [278, 299] width 143 height 25
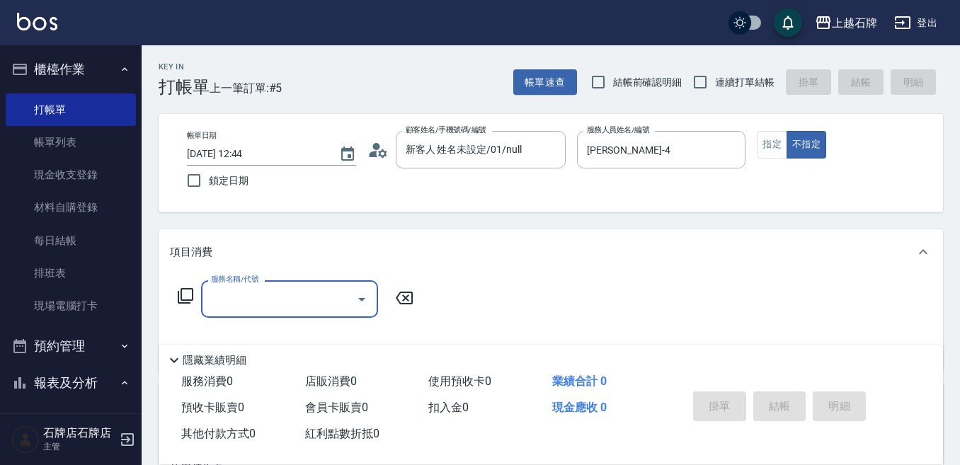
click at [329, 302] on input "服務名稱/代號" at bounding box center [278, 299] width 143 height 25
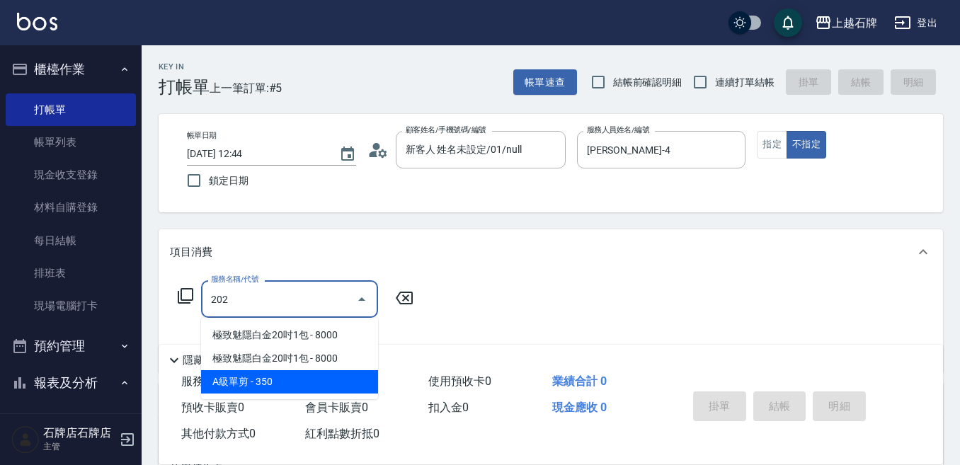
click at [323, 376] on span "A級單剪 - 350" at bounding box center [289, 381] width 177 height 23
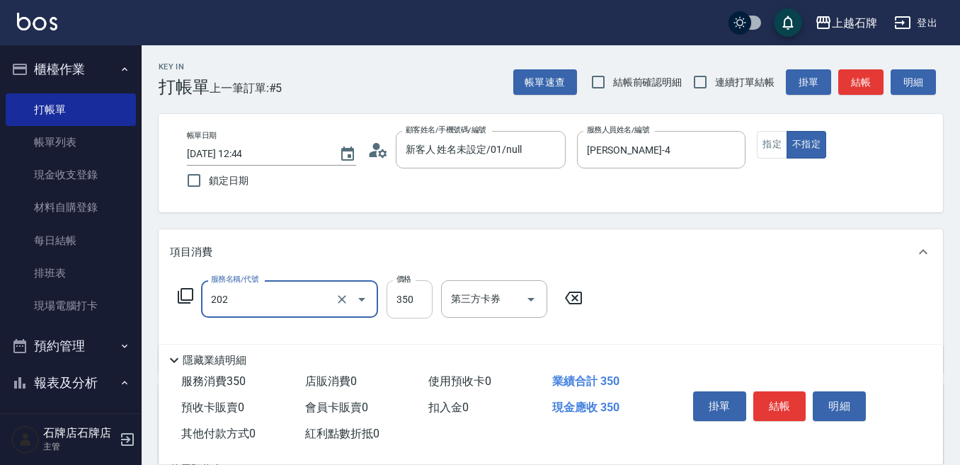
type input "A級單剪(202)"
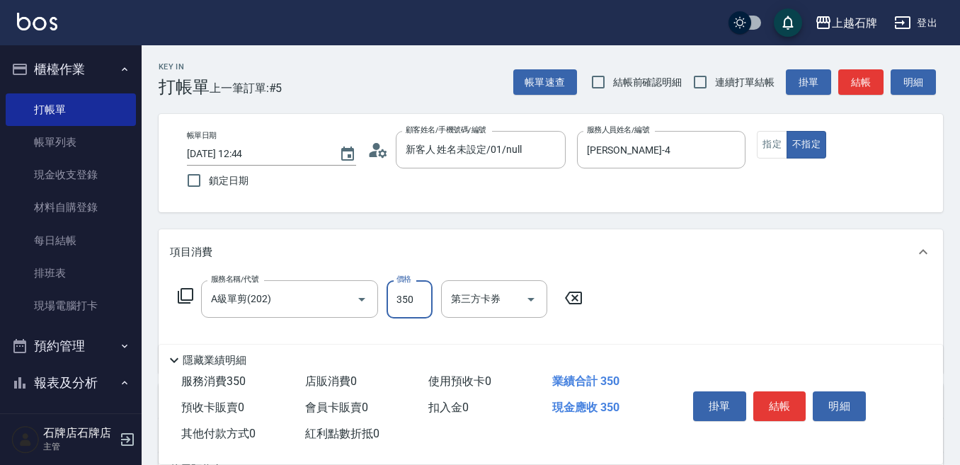
click at [401, 305] on input "350" at bounding box center [410, 299] width 46 height 38
type input "100"
click at [781, 392] on button "結帳" at bounding box center [779, 407] width 53 height 30
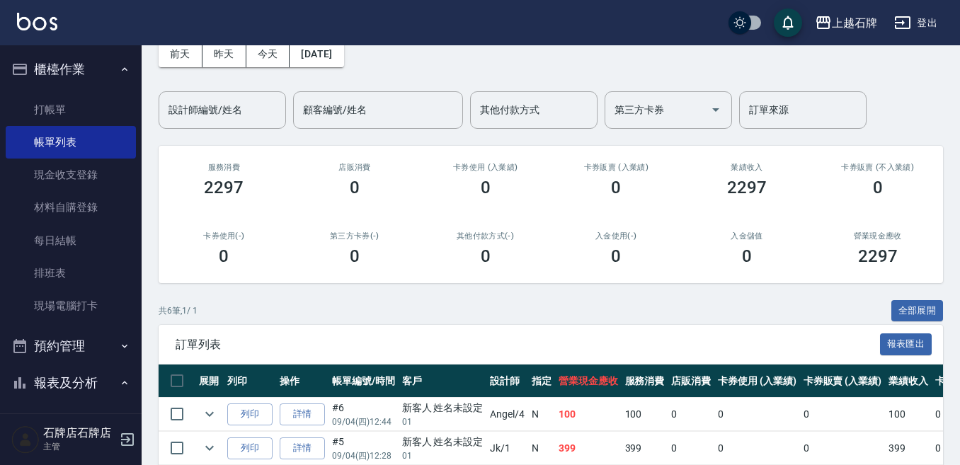
scroll to position [142, 0]
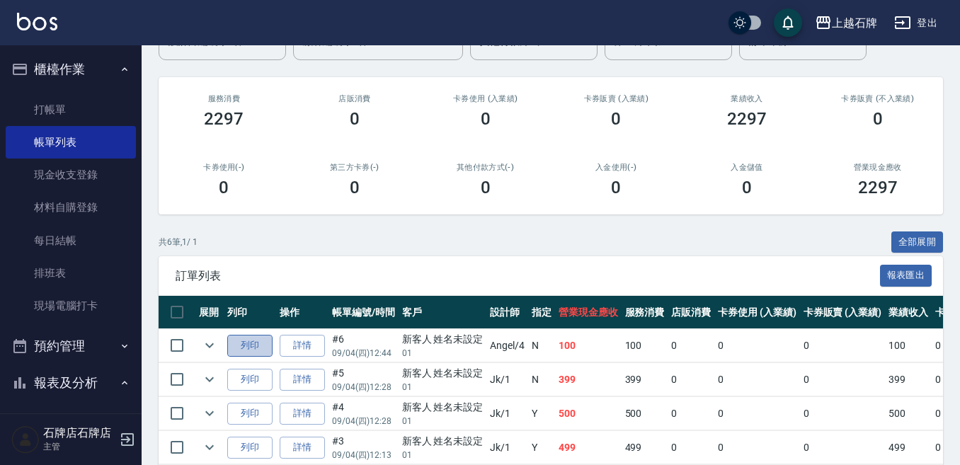
click at [251, 340] on button "列印" at bounding box center [249, 346] width 45 height 22
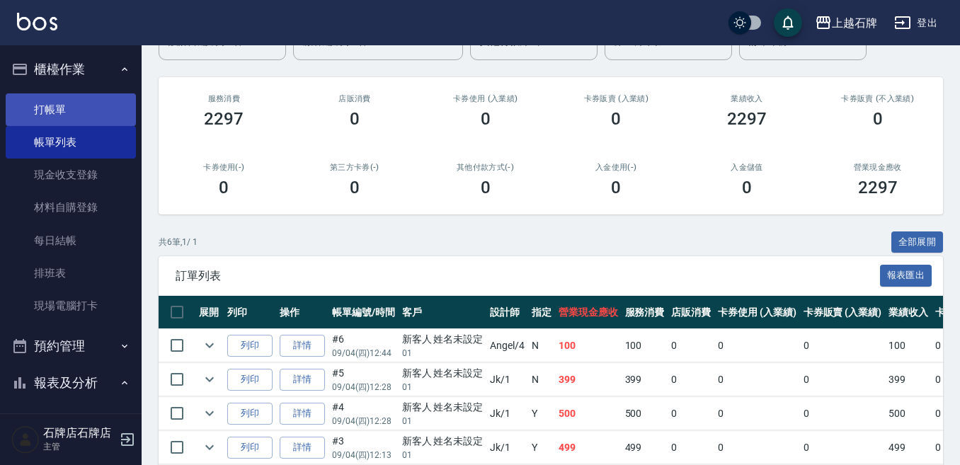
click at [81, 115] on link "打帳單" at bounding box center [71, 109] width 130 height 33
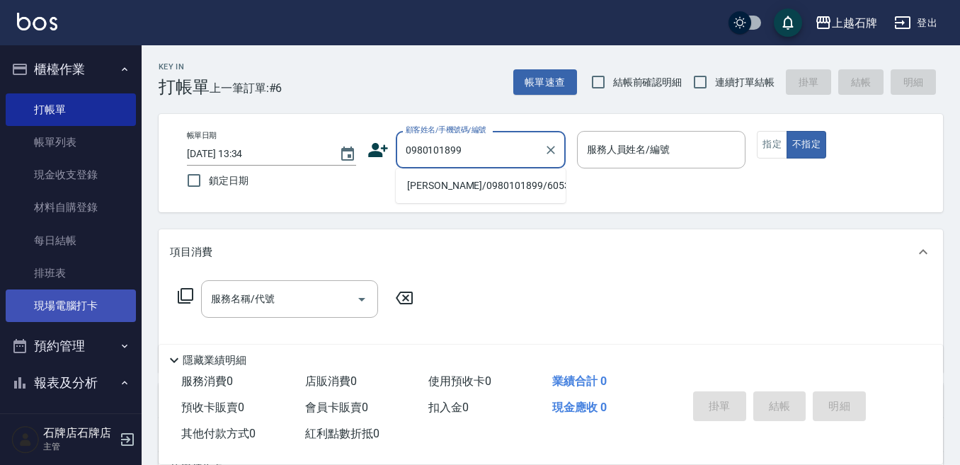
type input "0980101899"
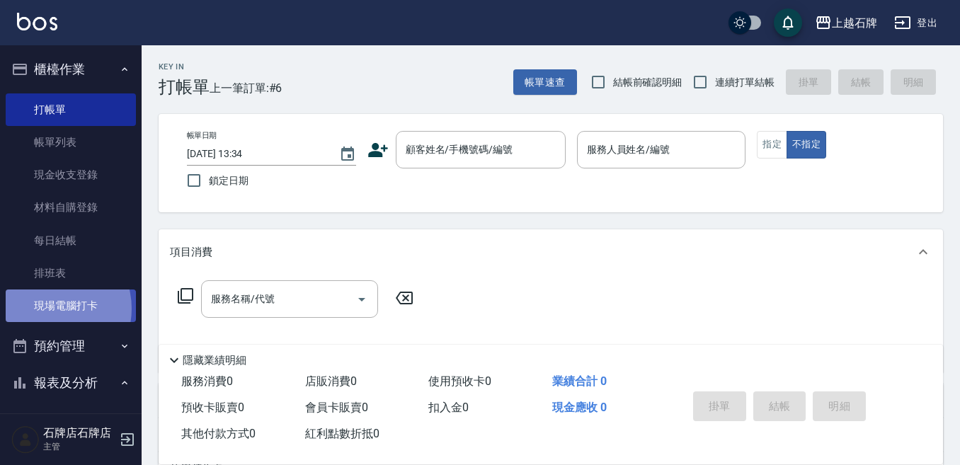
click at [49, 309] on link "現場電腦打卡" at bounding box center [71, 306] width 130 height 33
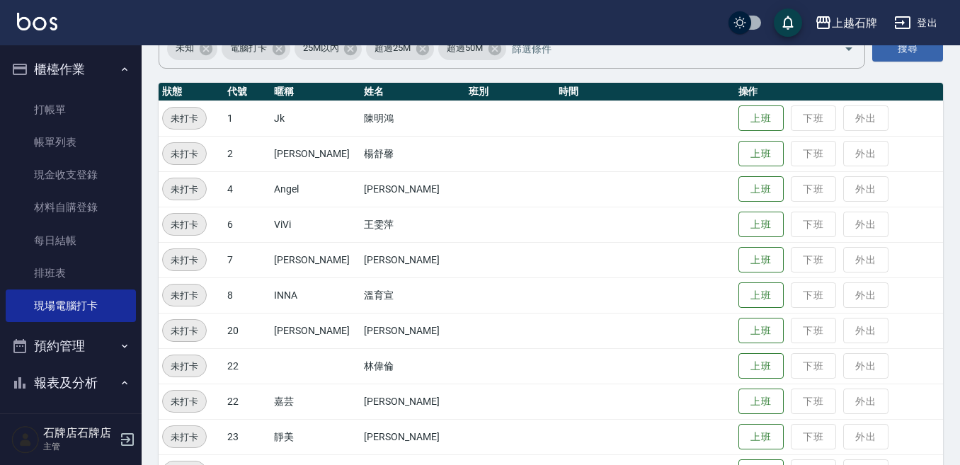
scroll to position [142, 0]
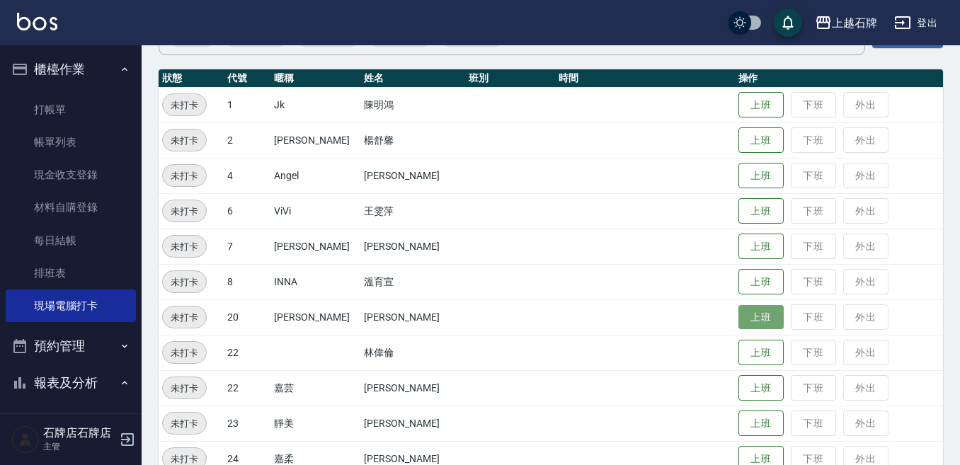
click at [739, 326] on button "上班" at bounding box center [761, 317] width 45 height 25
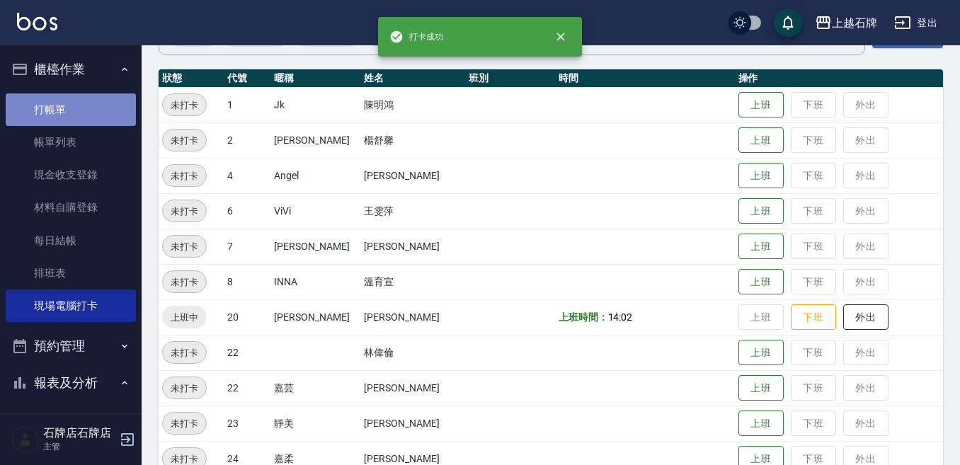
click at [91, 118] on link "打帳單" at bounding box center [71, 109] width 130 height 33
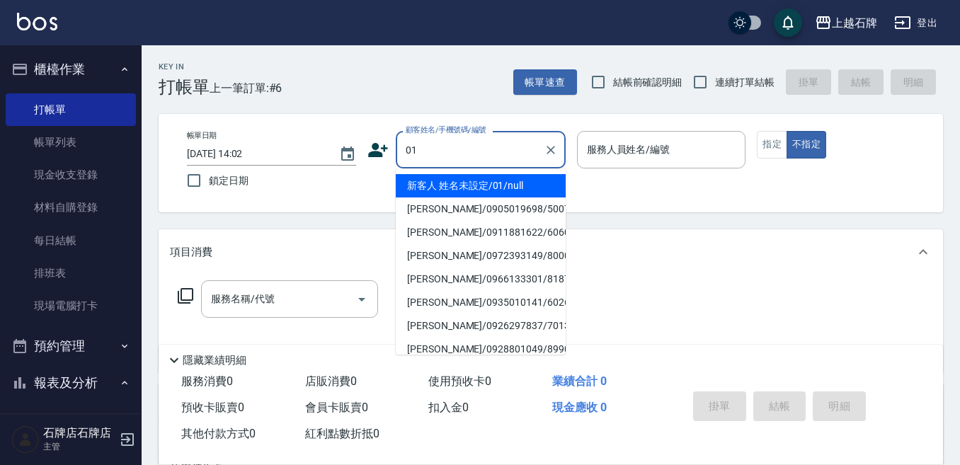
click at [540, 176] on li "新客人 姓名未設定/01/null" at bounding box center [481, 185] width 170 height 23
type input "01"
type input "1"
type input "新客人 姓名未設定/01/null"
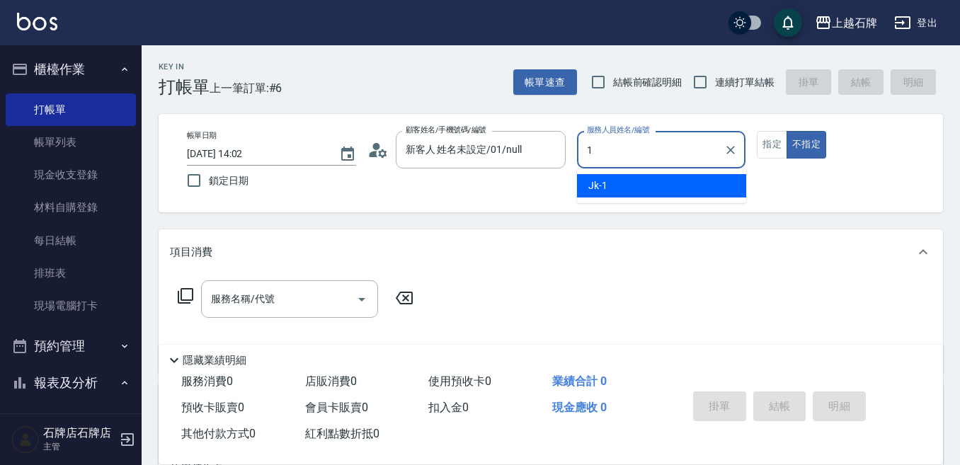
click at [658, 186] on div "Jk -1" at bounding box center [661, 185] width 169 height 23
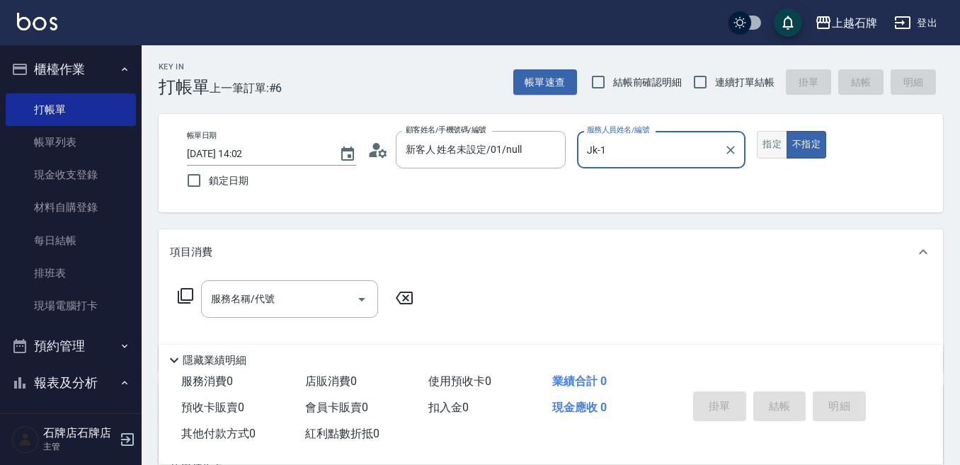
type input "Jk-1"
click at [773, 154] on button "指定" at bounding box center [772, 145] width 30 height 28
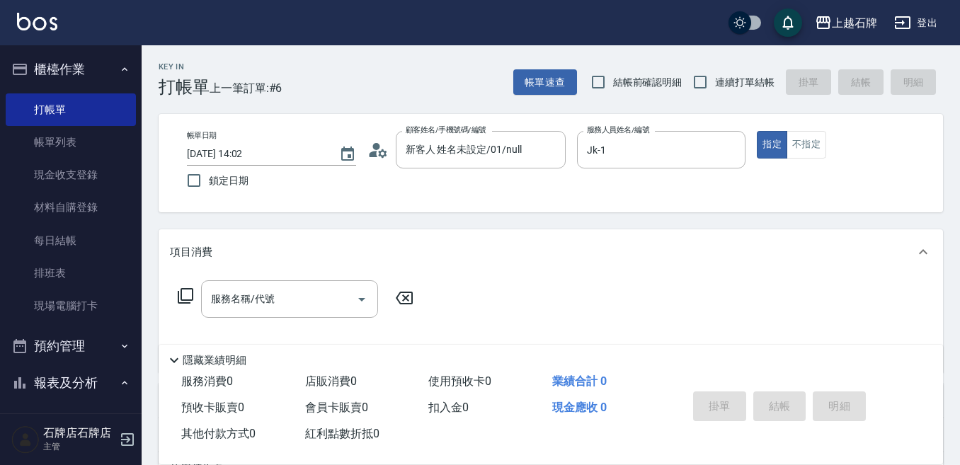
click at [249, 292] on div "服務名稱/代號 服務名稱/代號" at bounding box center [289, 299] width 177 height 38
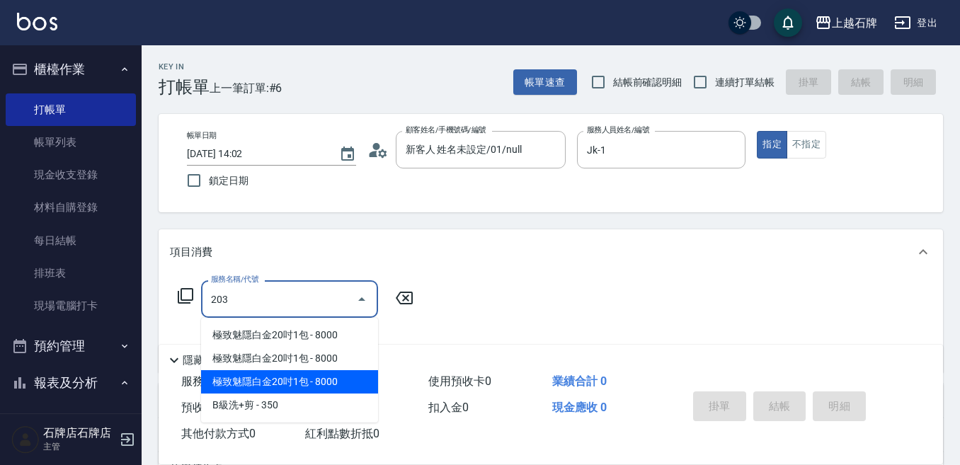
click at [249, 389] on span "極致魅隱白金20吋1包 - 8000" at bounding box center [289, 381] width 177 height 23
type input "極致魅隱白金20吋1包(742)"
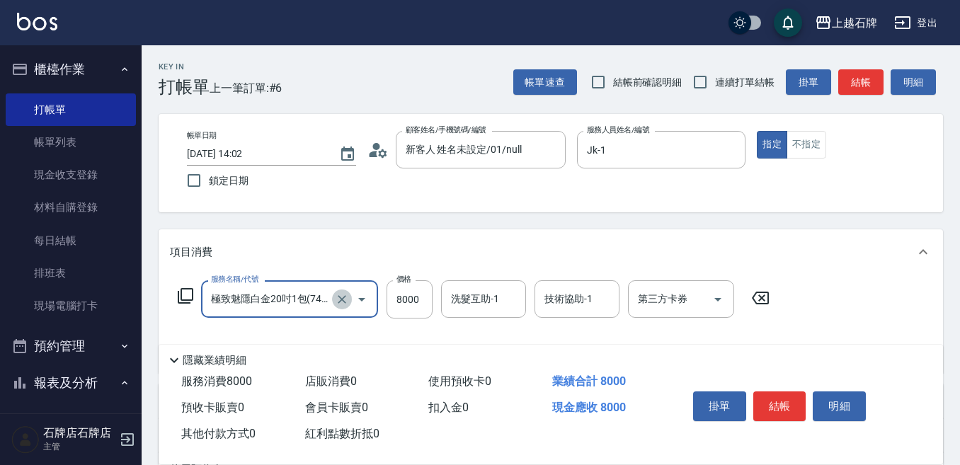
click at [343, 299] on icon "Clear" at bounding box center [342, 299] width 14 height 14
click at [292, 301] on input "服務名稱/代號" at bounding box center [269, 299] width 125 height 25
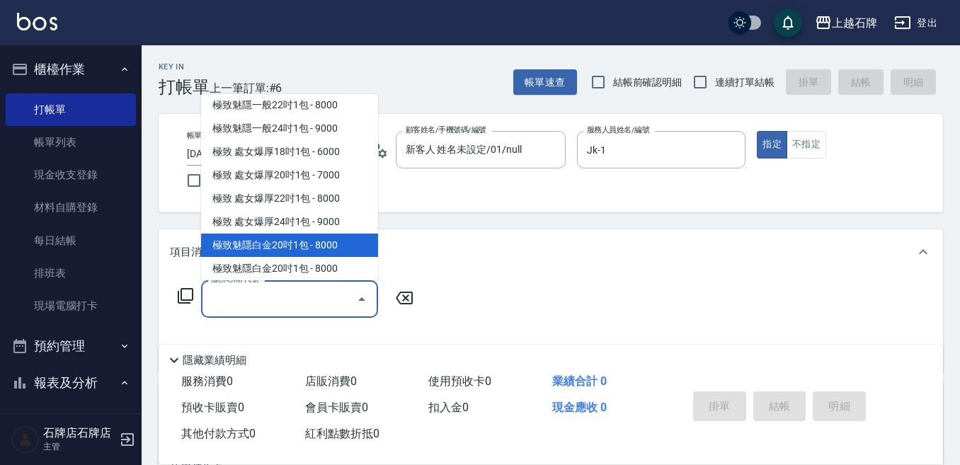
scroll to position [6, 0]
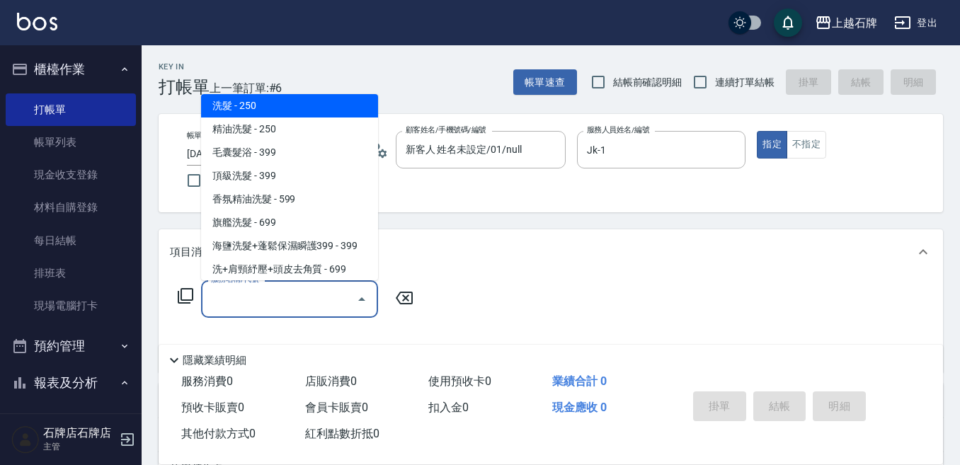
type input "0"
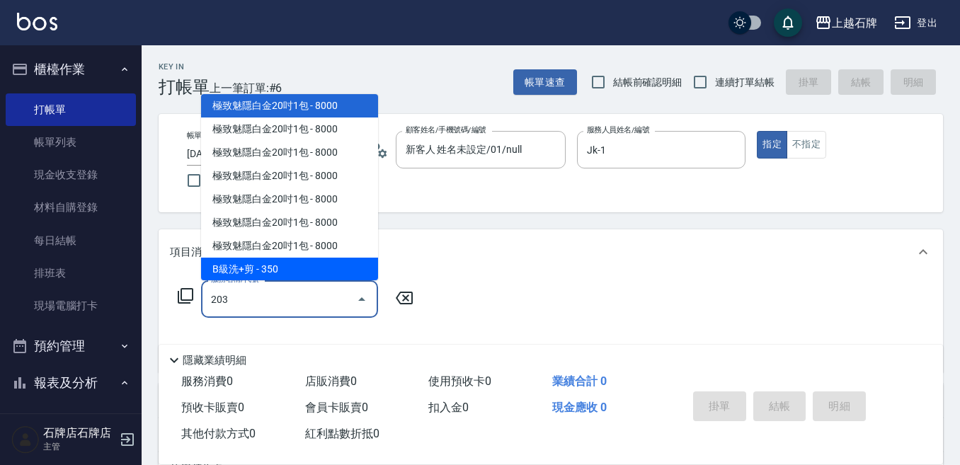
scroll to position [6, 0]
click at [327, 258] on span "B級洗+剪 - 350" at bounding box center [289, 268] width 177 height 23
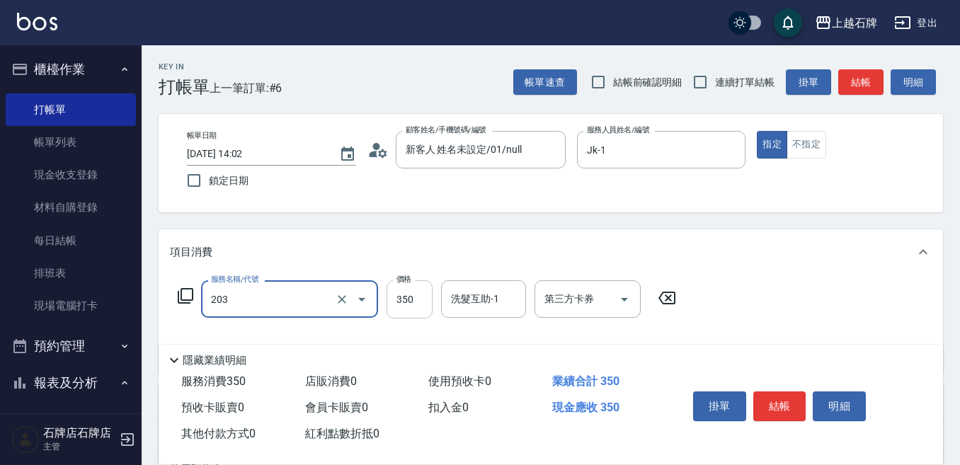
type input "B級洗+剪(203)"
click at [423, 304] on input "350" at bounding box center [410, 299] width 46 height 38
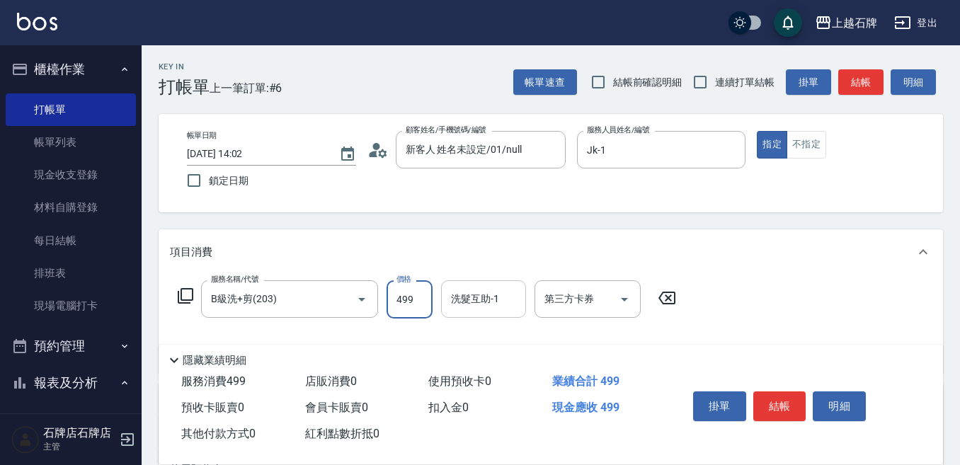
type input "499"
click at [474, 295] on div "洗髮互助-1 洗髮互助-1" at bounding box center [483, 299] width 85 height 38
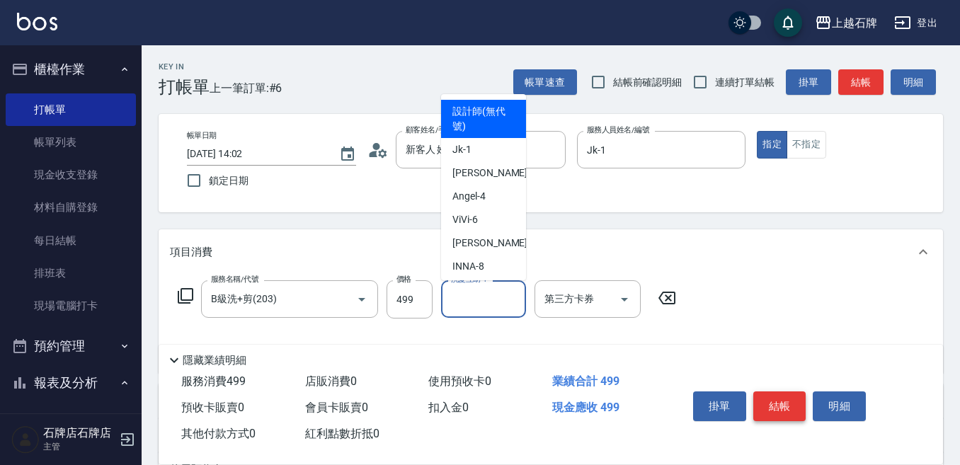
click at [773, 392] on button "結帳" at bounding box center [779, 407] width 53 height 30
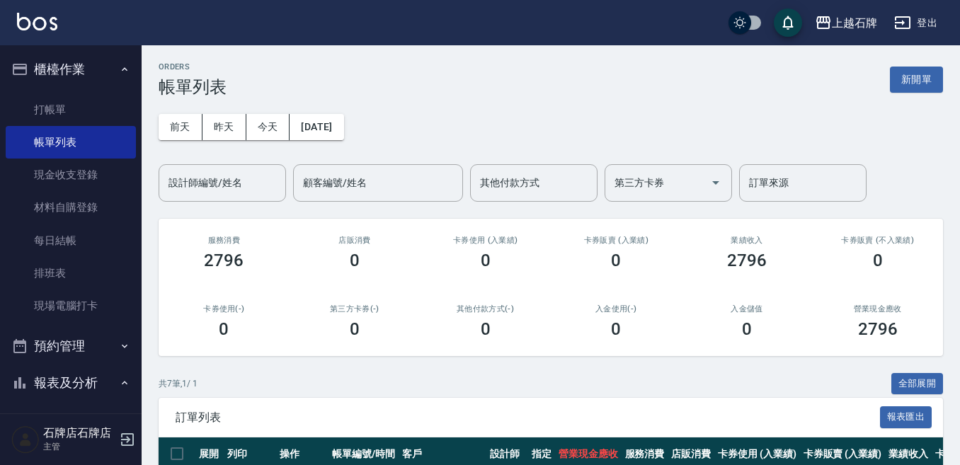
scroll to position [311, 0]
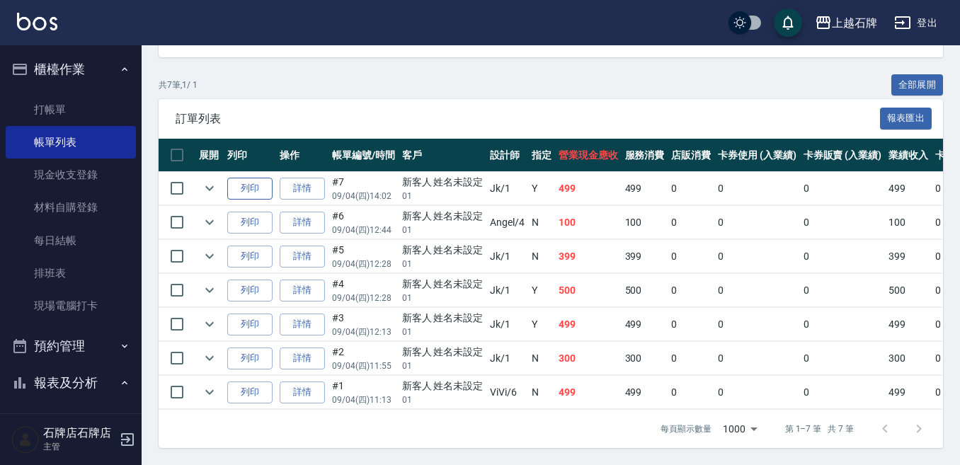
click at [250, 186] on button "列印" at bounding box center [249, 189] width 45 height 22
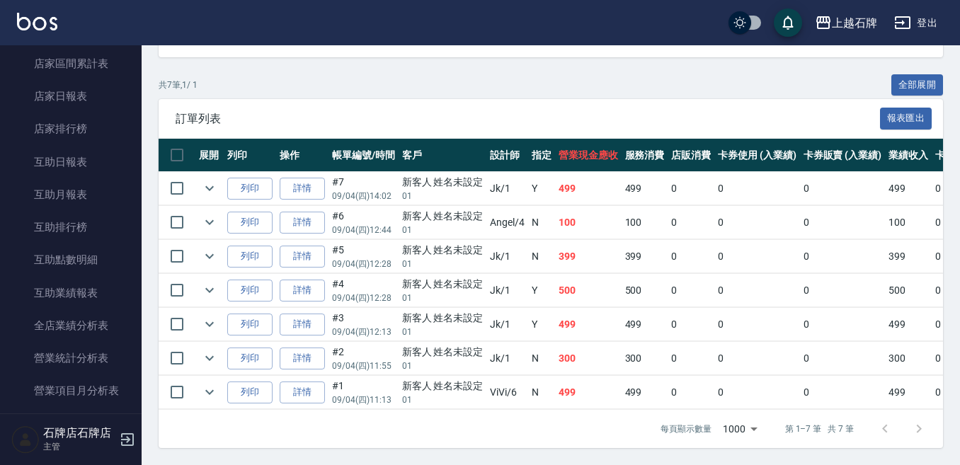
scroll to position [637, 0]
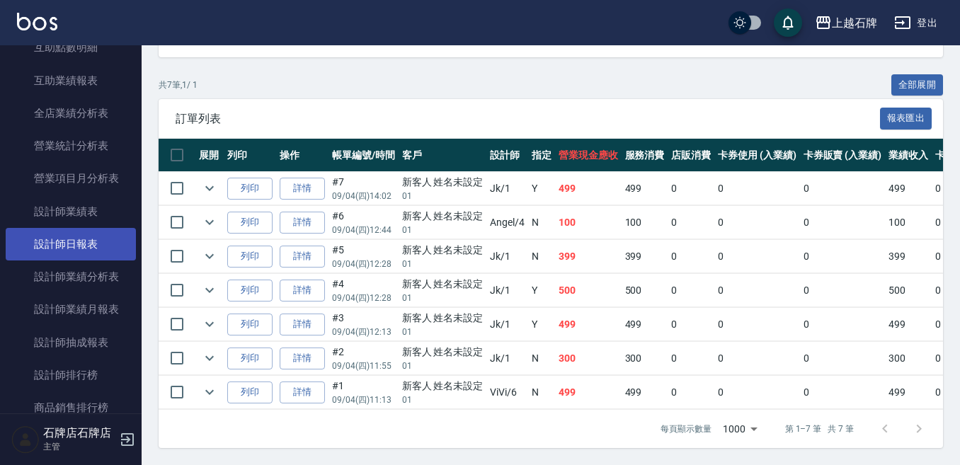
click at [79, 238] on link "設計師日報表" at bounding box center [71, 244] width 130 height 33
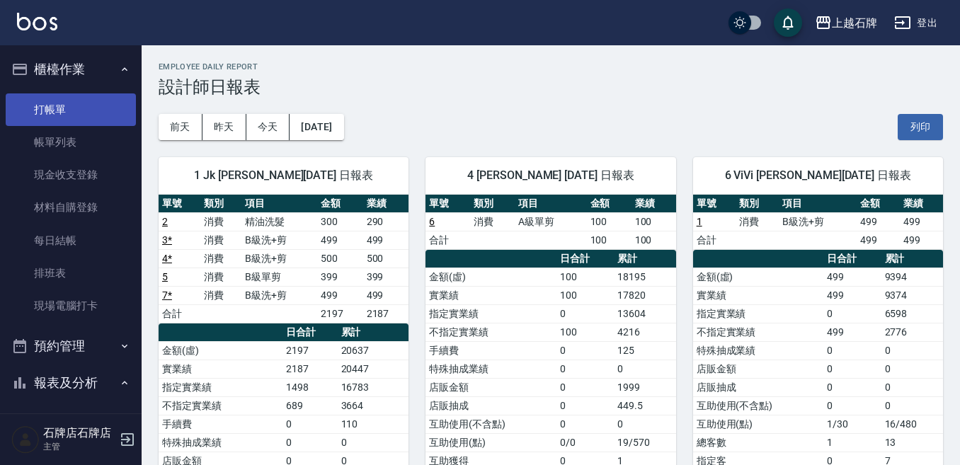
click at [80, 97] on link "打帳單" at bounding box center [71, 109] width 130 height 33
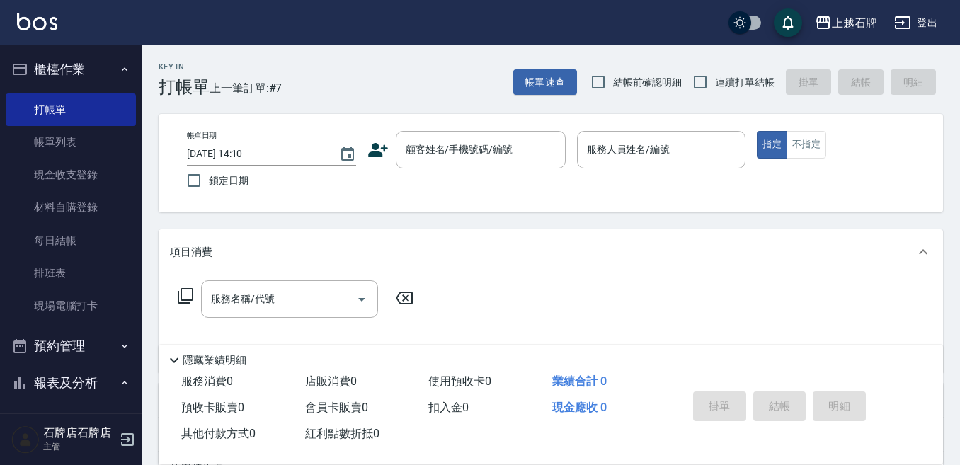
drag, startPoint x: 457, startPoint y: 80, endPoint x: 405, endPoint y: 23, distance: 77.7
click at [457, 80] on div "Key In 打帳單 上一筆訂單:#7 帳單速查 結帳前確認明細 連續打單結帳 掛單 結帳 明細" at bounding box center [543, 71] width 802 height 52
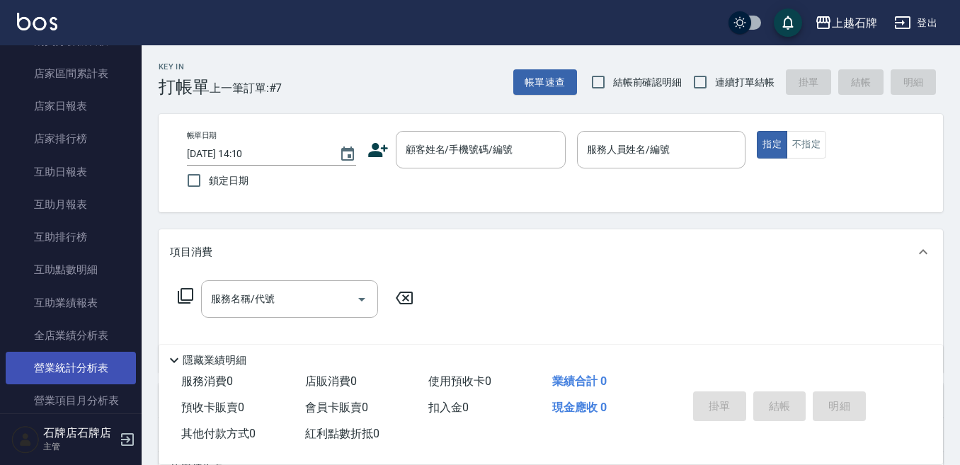
scroll to position [496, 0]
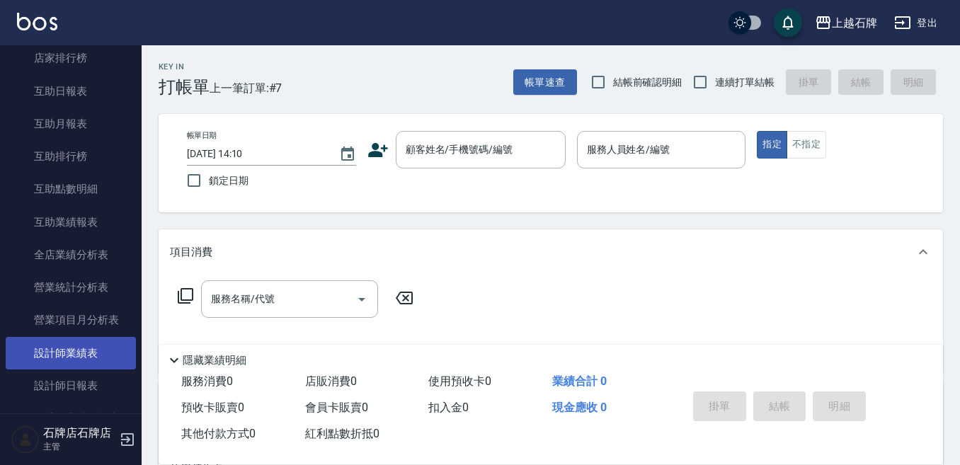
click at [76, 365] on link "設計師業績表" at bounding box center [71, 353] width 130 height 33
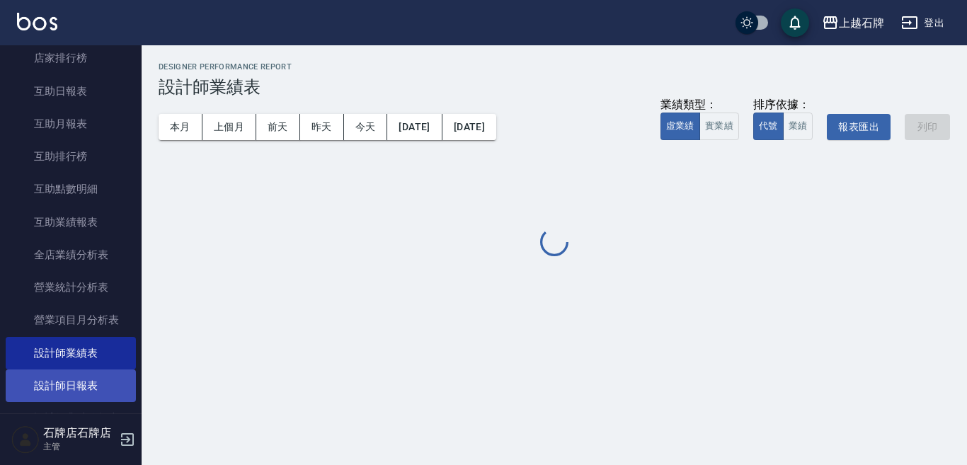
click at [84, 380] on link "設計師日報表" at bounding box center [71, 386] width 130 height 33
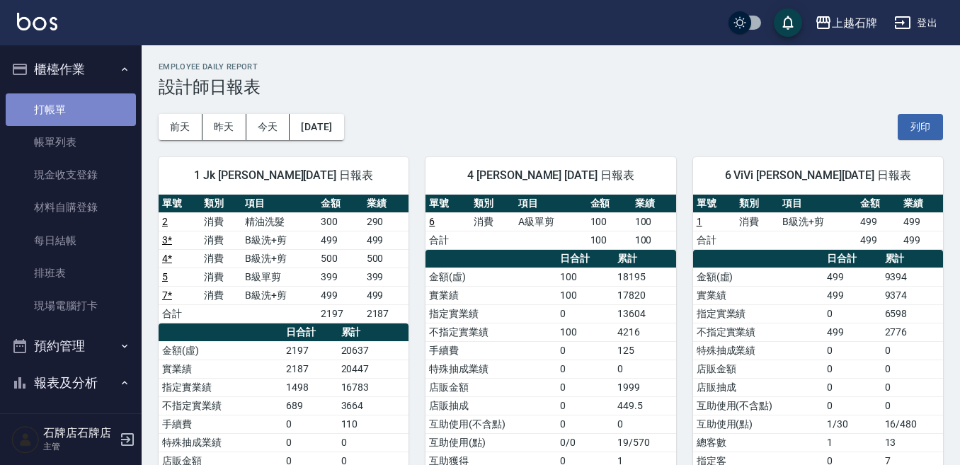
click at [120, 117] on link "打帳單" at bounding box center [71, 109] width 130 height 33
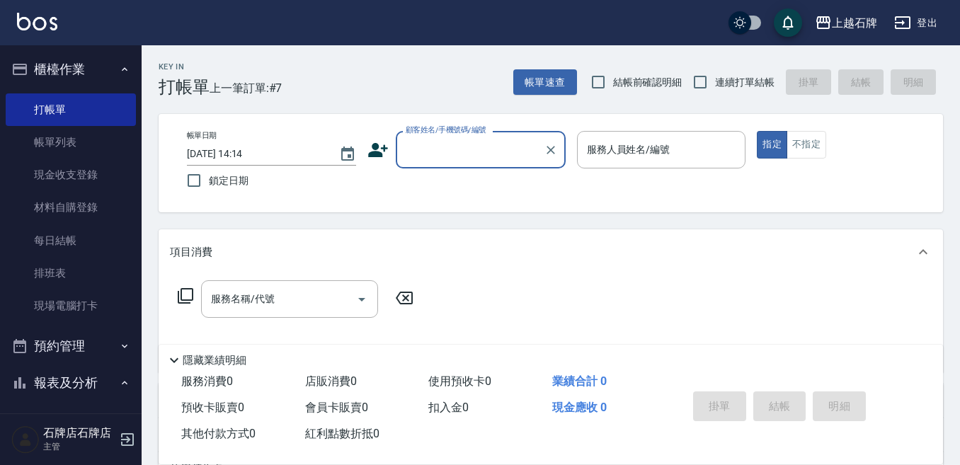
drag, startPoint x: 440, startPoint y: 78, endPoint x: 449, endPoint y: 81, distance: 9.0
click at [445, 79] on div "Key In 打帳單 上一筆訂單:#7 帳單速查 結帳前確認明細 連續打單結帳 掛單 結帳 明細" at bounding box center [543, 71] width 802 height 52
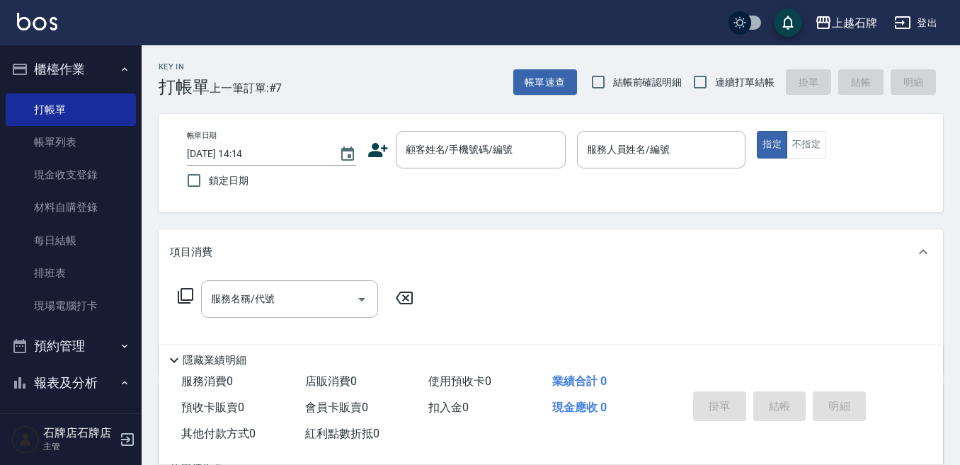
click at [390, 129] on div "帳單日期 [DATE] 14:14 鎖定日期 顧客姓名/手機號碼/編號 顧客姓名/手機號碼/編號 服務人員姓名/編號 服務人員姓名/編號 指定 不指定" at bounding box center [551, 163] width 785 height 98
click at [494, 155] on input "顧客姓名/手機號碼/編號" at bounding box center [470, 149] width 136 height 25
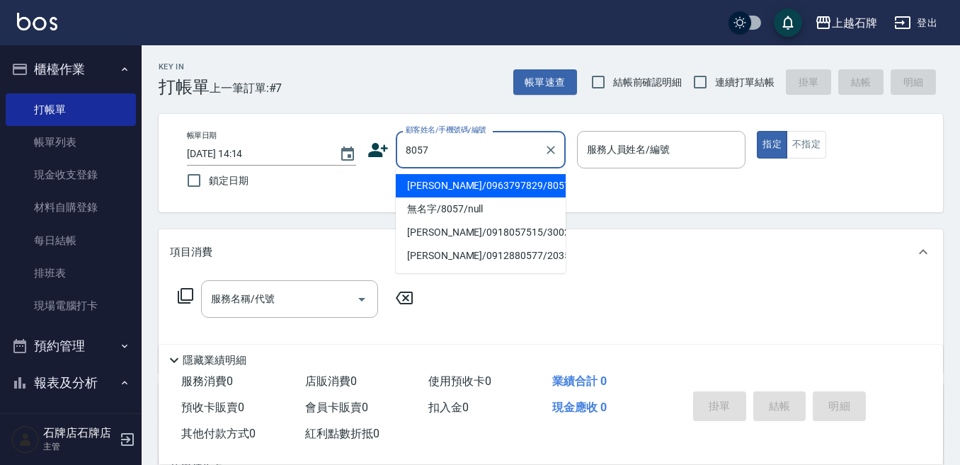
click at [527, 183] on li "[PERSON_NAME]/0963797829/8057" at bounding box center [481, 185] width 170 height 23
type input "[PERSON_NAME]/0963797829/8057"
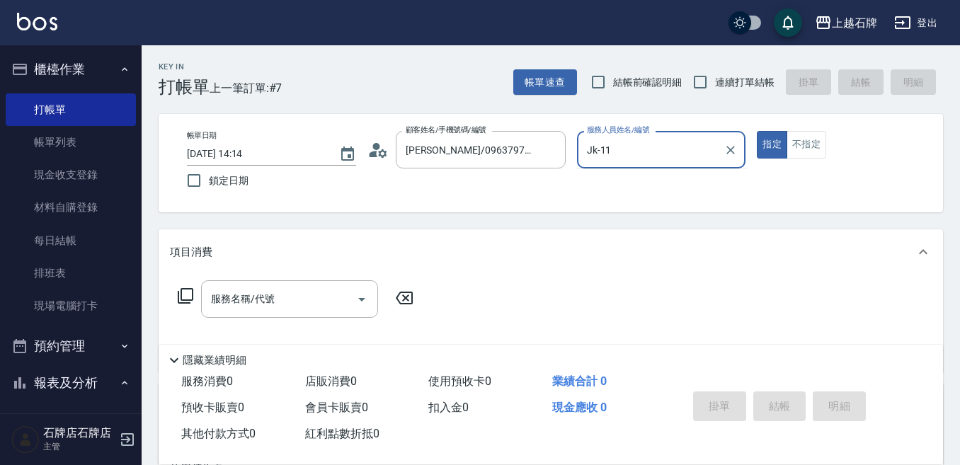
type input "Jk-1"
click at [295, 303] on input "服務名稱/代號" at bounding box center [278, 299] width 143 height 25
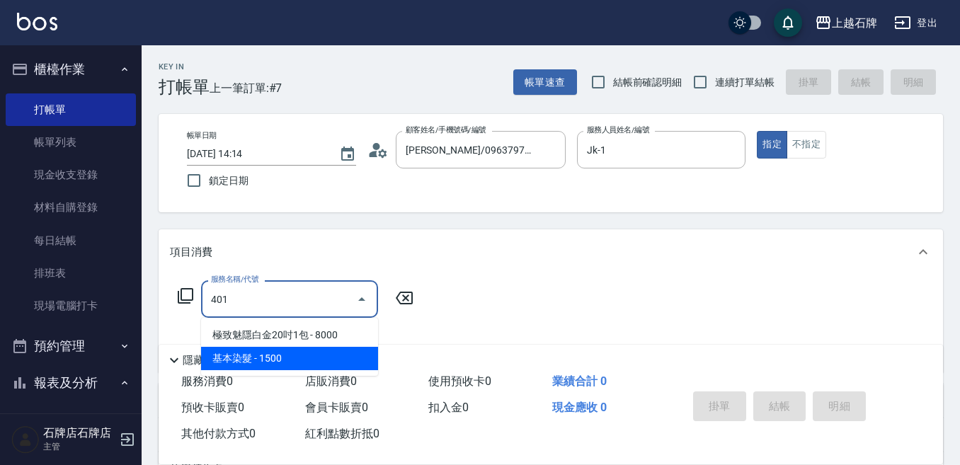
click at [304, 351] on span "基本染髮 - 1500" at bounding box center [289, 358] width 177 height 23
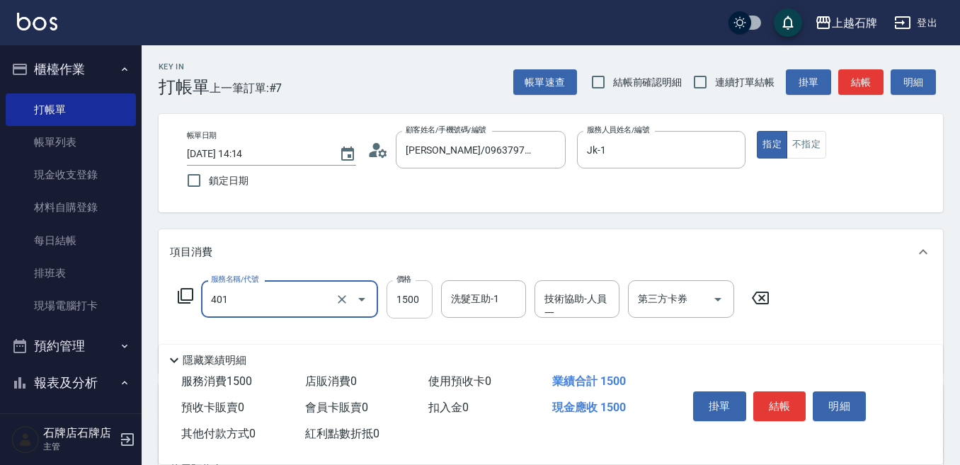
type input "基本染髮(401)"
click at [400, 307] on input "1500" at bounding box center [410, 299] width 46 height 38
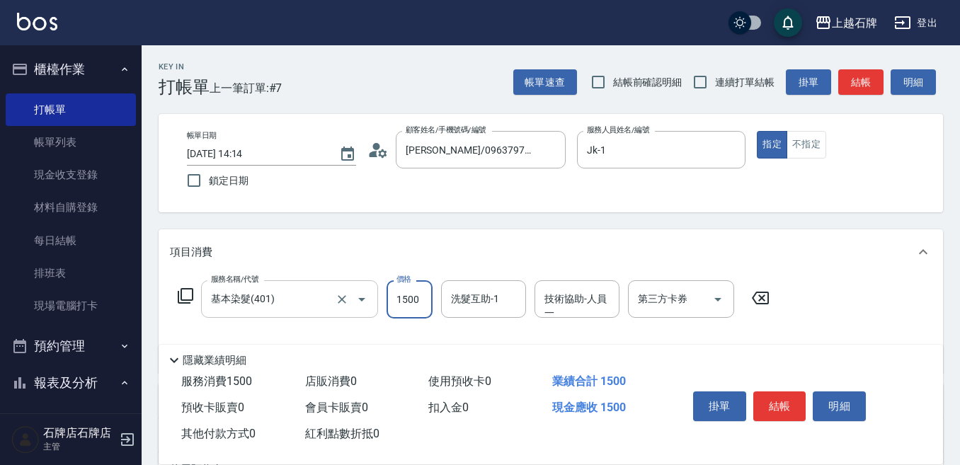
click at [331, 299] on input "基本染髮(401)" at bounding box center [269, 299] width 125 height 25
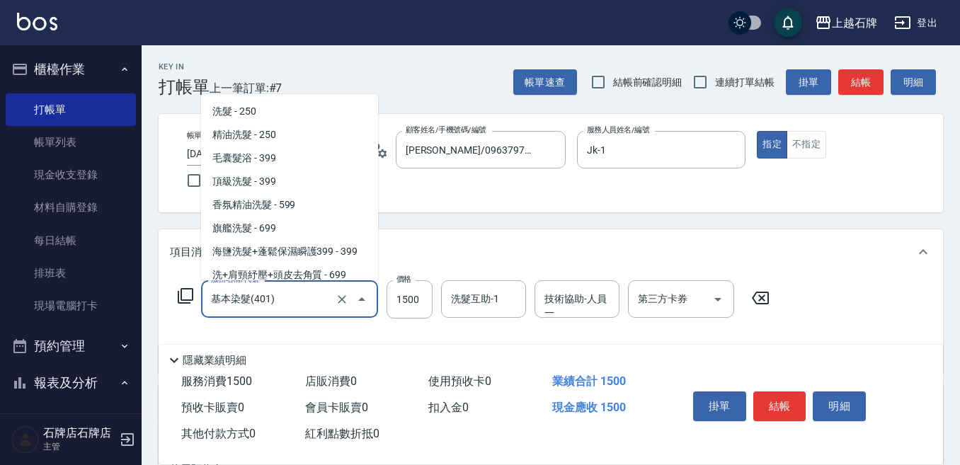
scroll to position [1073, 0]
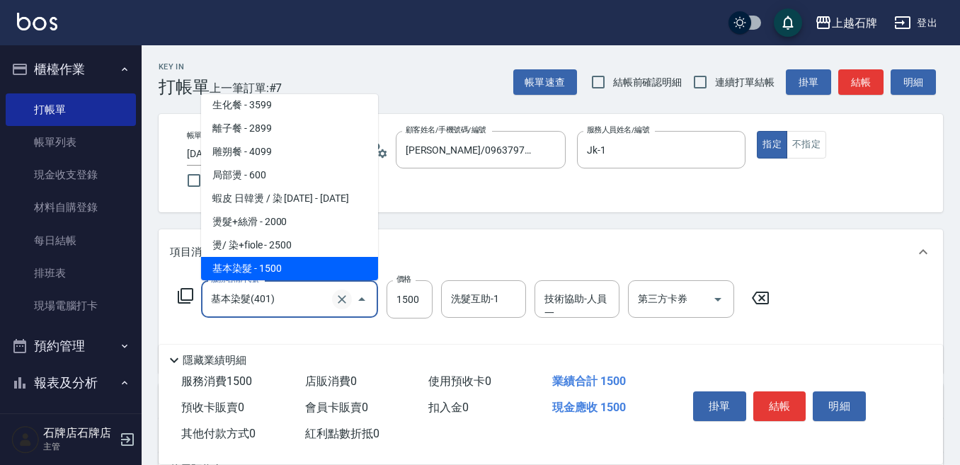
click at [348, 298] on icon "Clear" at bounding box center [342, 299] width 14 height 14
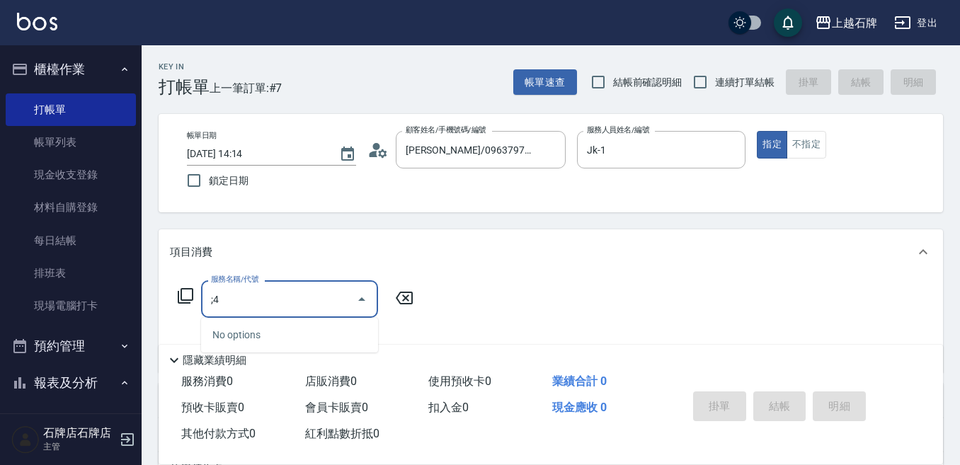
type input ";"
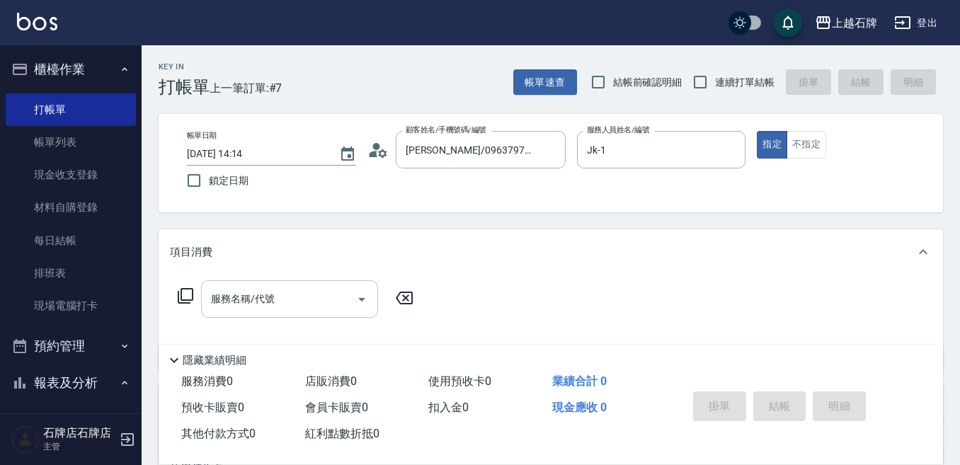
click at [255, 295] on div "服務名稱/代號 服務名稱/代號" at bounding box center [289, 299] width 177 height 38
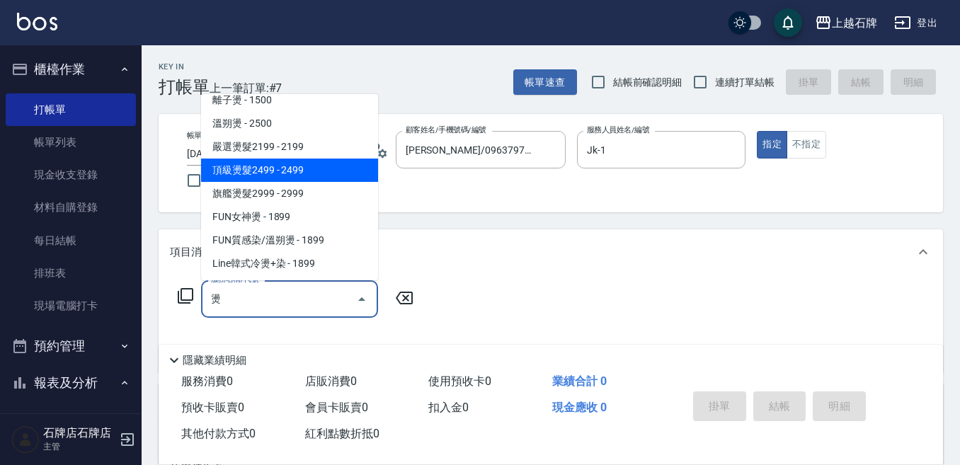
scroll to position [199, 0]
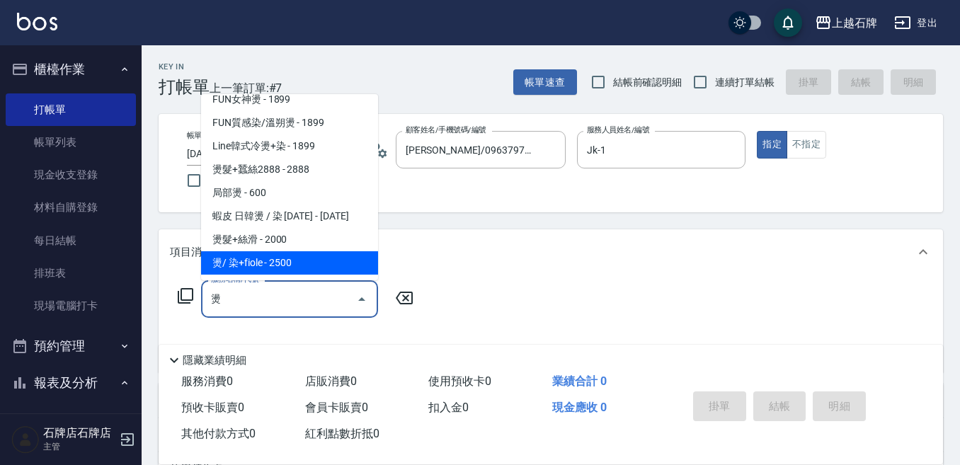
click at [314, 269] on span "燙/ 染+fiole - 2500" at bounding box center [289, 262] width 177 height 23
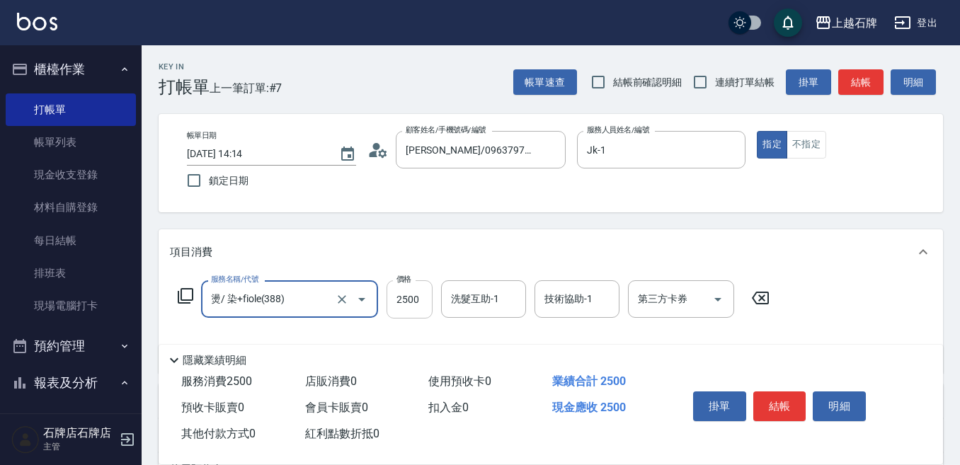
type input "燙/ 染+fiole(388)"
click at [432, 297] on input "2500" at bounding box center [410, 299] width 46 height 38
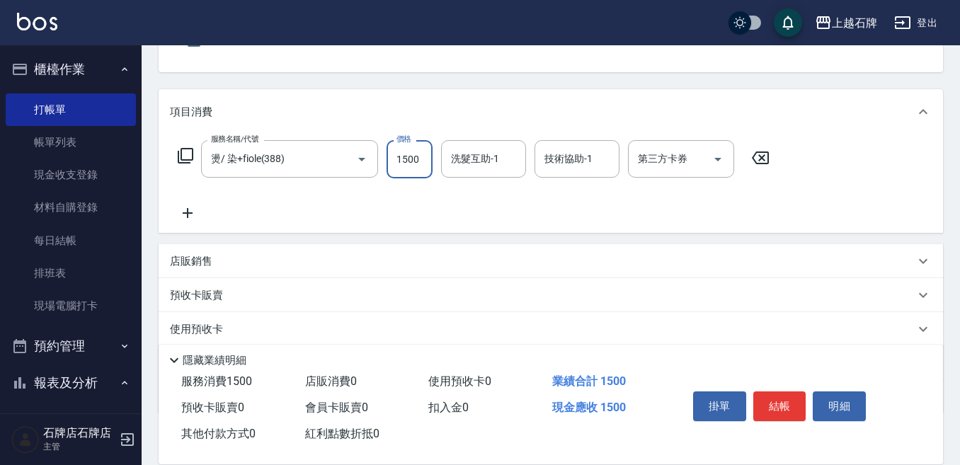
scroll to position [142, 0]
type input "1500"
click at [331, 253] on div "店販銷售" at bounding box center [542, 260] width 745 height 15
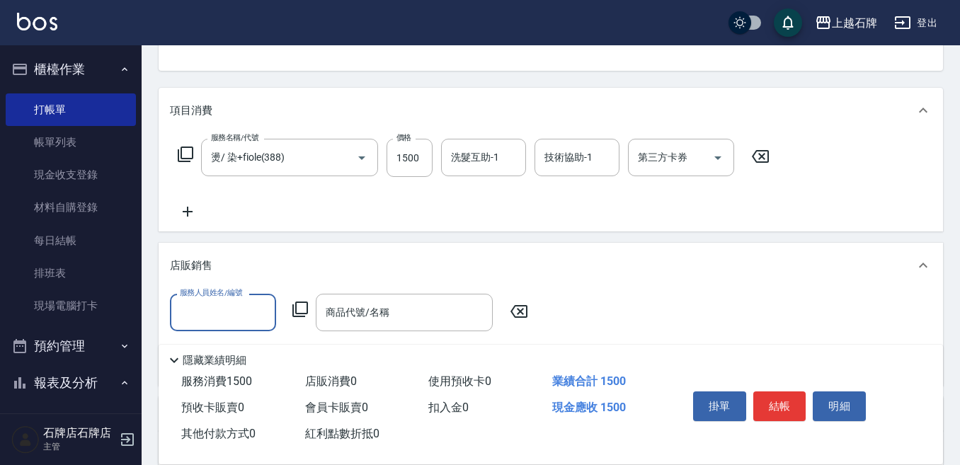
scroll to position [0, 0]
drag, startPoint x: 227, startPoint y: 347, endPoint x: 351, endPoint y: 330, distance: 124.4
click at [237, 345] on div "Jk -1" at bounding box center [223, 348] width 106 height 23
type input "Jk-1"
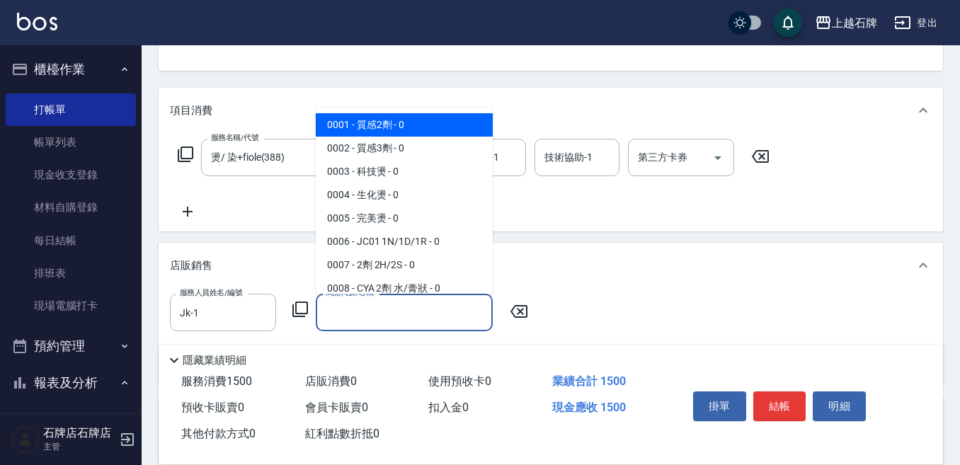
drag, startPoint x: 372, startPoint y: 311, endPoint x: 560, endPoint y: 211, distance: 212.6
click at [373, 310] on div "商品代號/名稱 商品代號/名稱" at bounding box center [404, 313] width 177 height 38
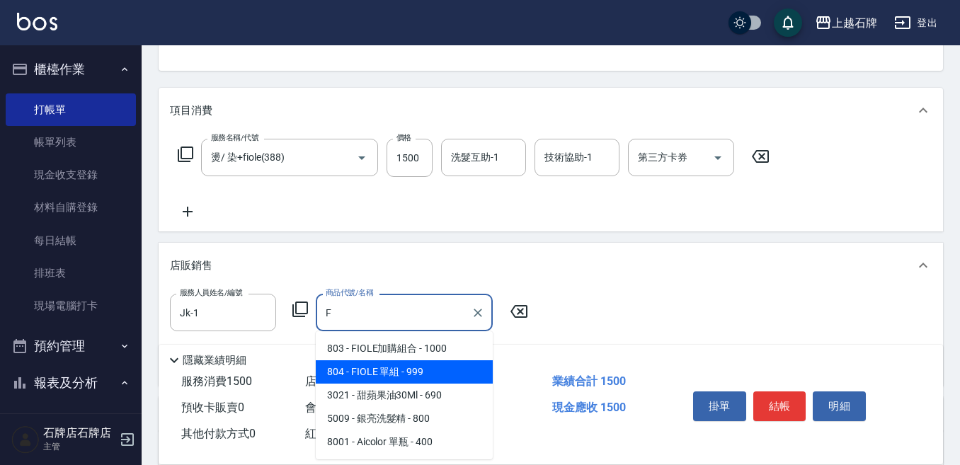
click at [467, 378] on span "804 - FIOLE 單組 - 999" at bounding box center [404, 371] width 177 height 23
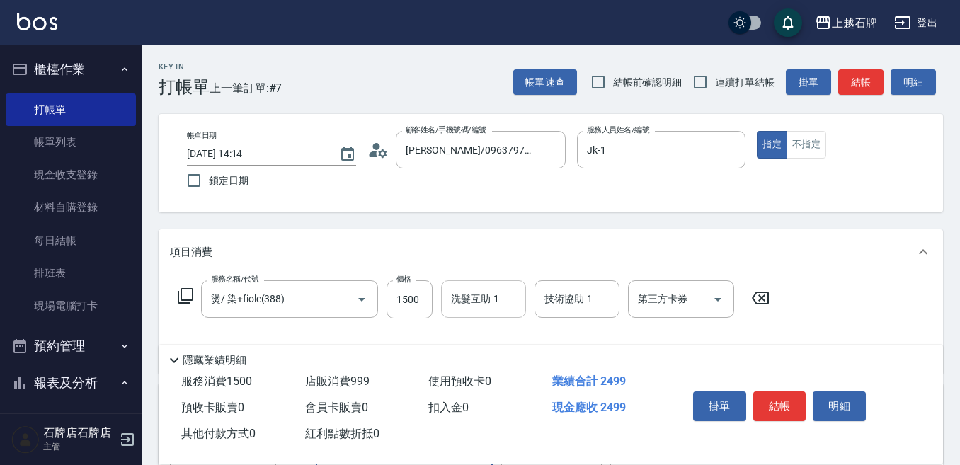
type input "FIOLE 單組"
drag, startPoint x: 517, startPoint y: 312, endPoint x: 493, endPoint y: 307, distance: 24.4
click at [501, 309] on input "洗髮互助-1" at bounding box center [484, 299] width 72 height 25
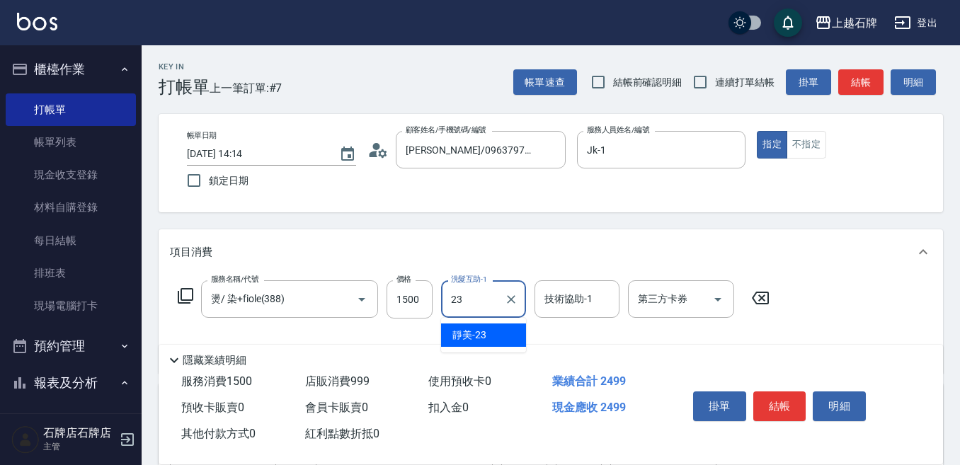
type input "23"
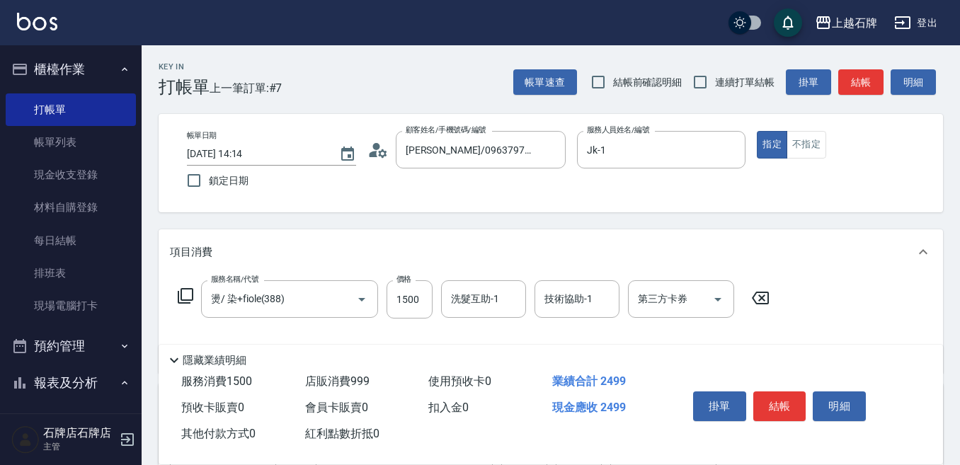
click at [446, 359] on div "隱藏業績明細" at bounding box center [554, 360] width 777 height 17
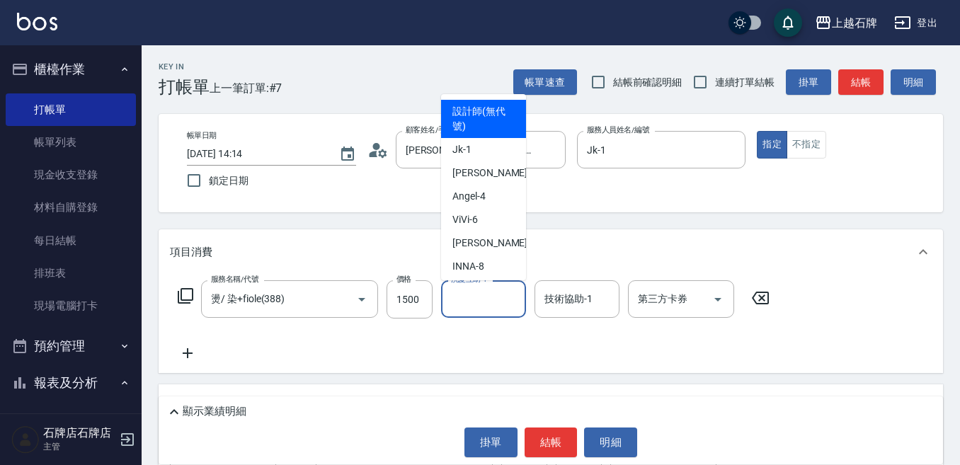
click at [470, 299] on div "洗髮互助-1 洗髮互助-1" at bounding box center [483, 299] width 85 height 38
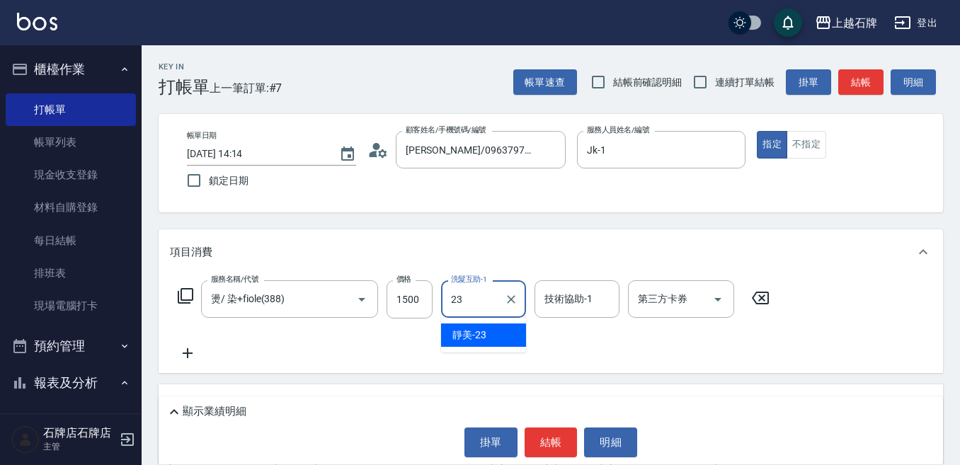
drag, startPoint x: 477, startPoint y: 343, endPoint x: 477, endPoint y: 329, distance: 14.2
click at [476, 343] on div "靜美 -23" at bounding box center [483, 335] width 85 height 23
type input "靜美-23"
click at [329, 417] on div "顯示業績明細" at bounding box center [554, 412] width 777 height 17
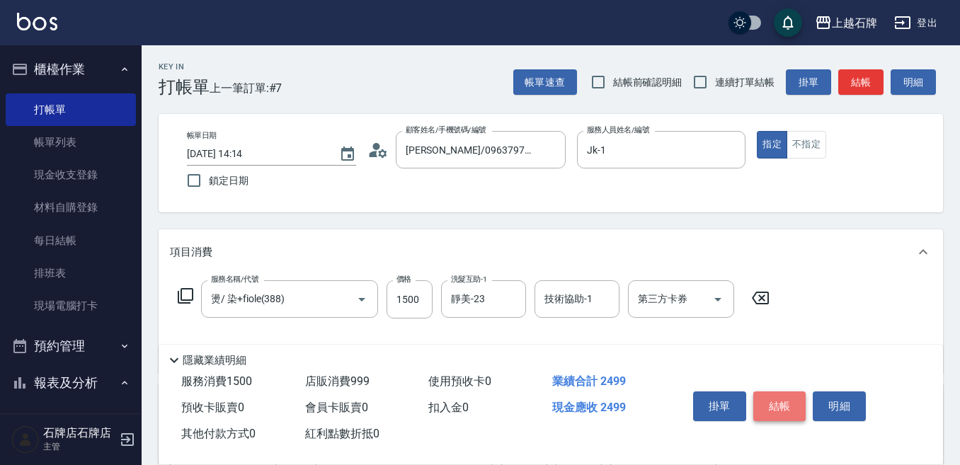
click at [794, 406] on button "結帳" at bounding box center [779, 407] width 53 height 30
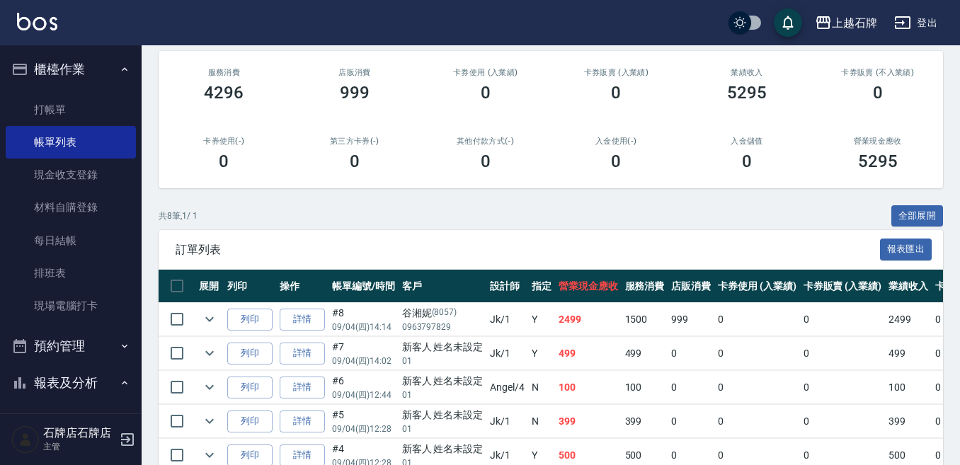
scroll to position [212, 0]
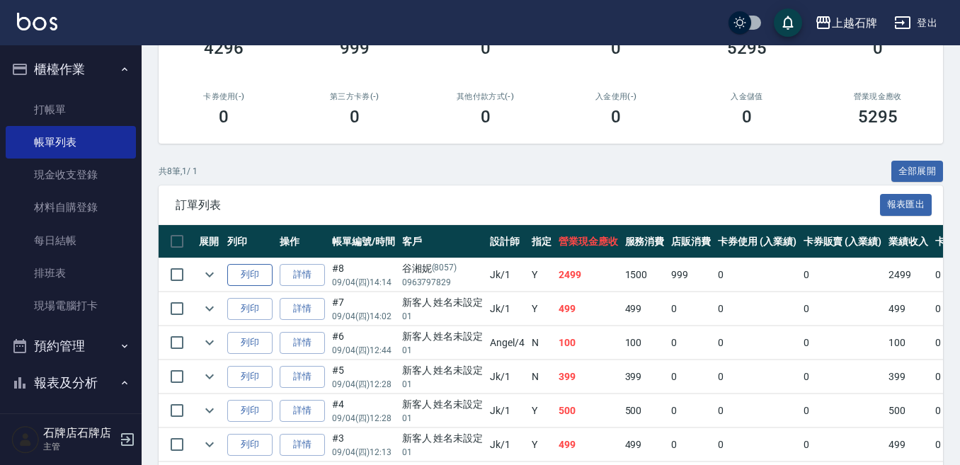
click at [266, 273] on button "列印" at bounding box center [249, 275] width 45 height 22
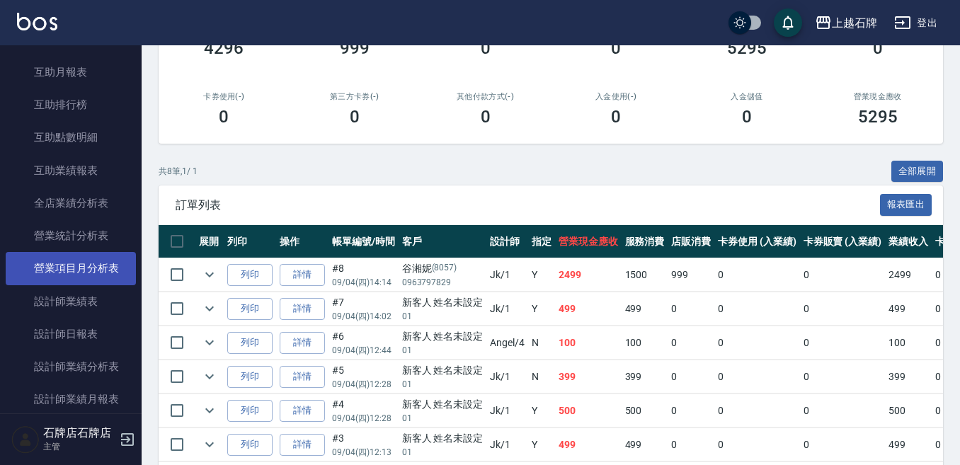
scroll to position [637, 0]
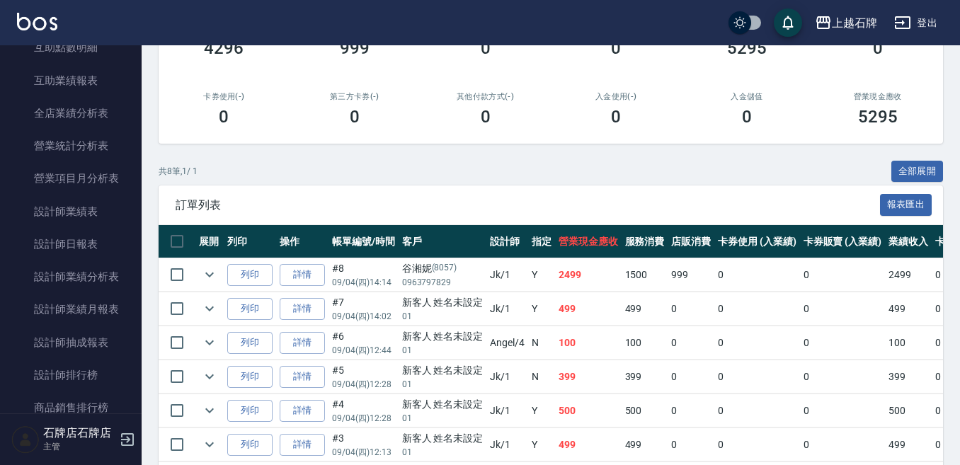
click at [74, 245] on link "設計師日報表" at bounding box center [71, 244] width 130 height 33
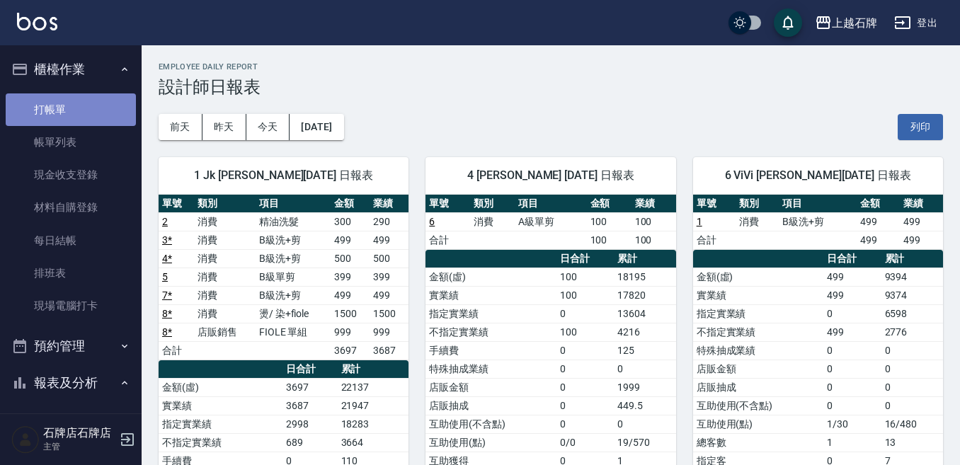
click at [93, 113] on link "打帳單" at bounding box center [71, 109] width 130 height 33
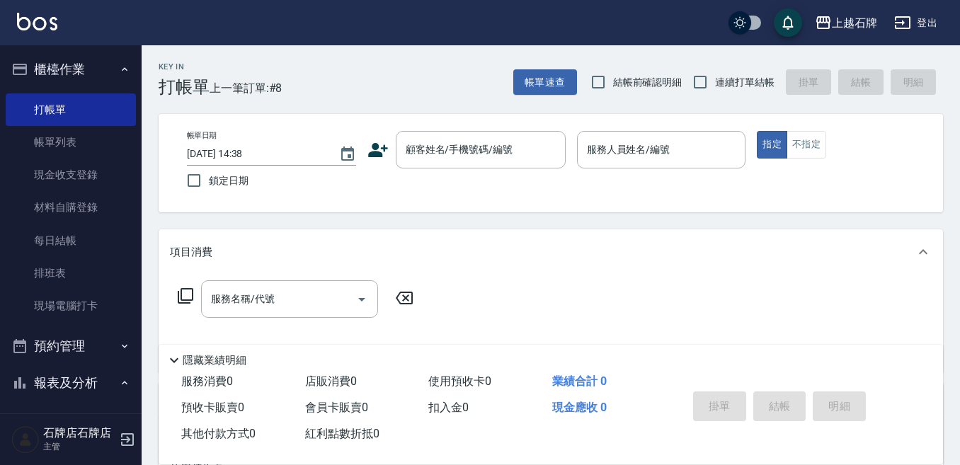
click at [453, 103] on div "Key In 打帳單 上一筆訂單:#8 帳單速查 結帳前確認明細 連續打單結帳 掛單 結帳 明細 帳單日期 [DATE] 14:38 鎖定日期 顧客姓名/手機…" at bounding box center [551, 367] width 819 height 644
